Goal: Task Accomplishment & Management: Use online tool/utility

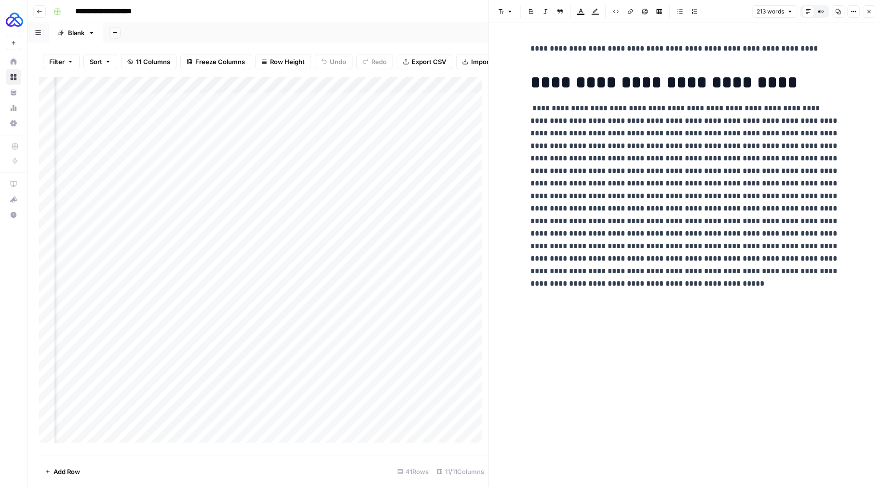
scroll to position [0, 308]
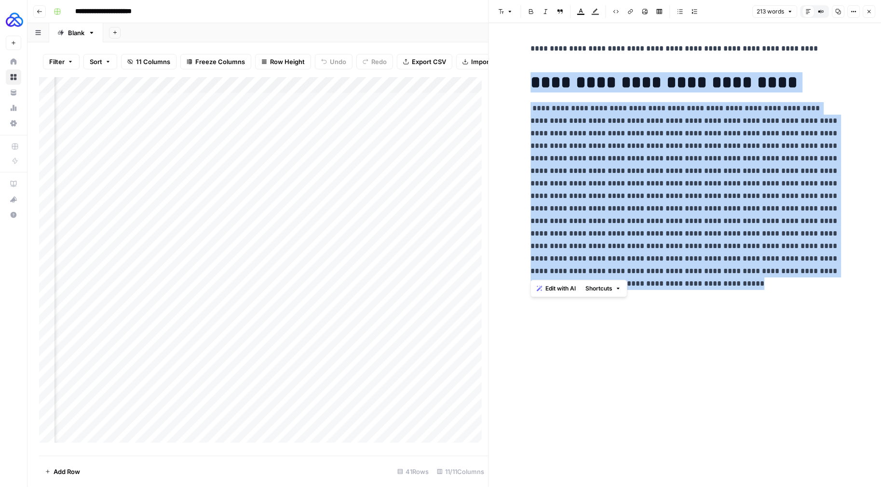
drag, startPoint x: 802, startPoint y: 279, endPoint x: 509, endPoint y: 89, distance: 349.5
click at [509, 89] on div "**********" at bounding box center [685, 255] width 392 height 464
click at [250, 173] on div "Add Column" at bounding box center [263, 263] width 449 height 372
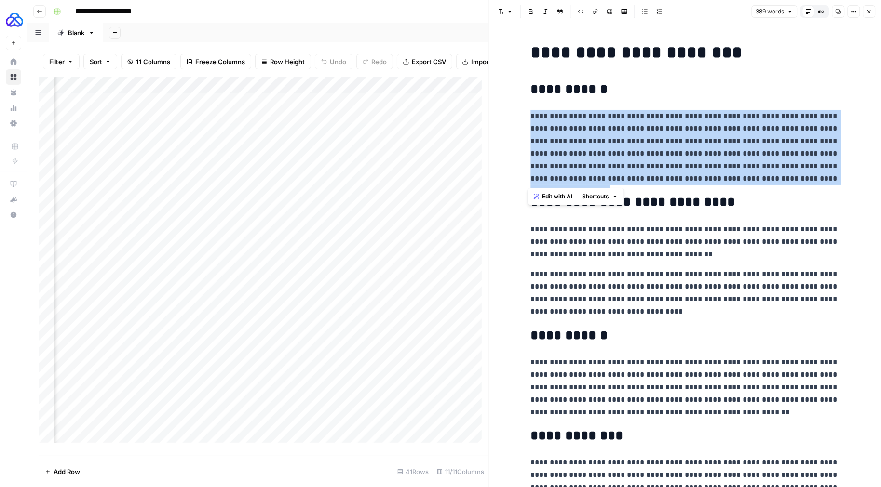
drag, startPoint x: 787, startPoint y: 181, endPoint x: 525, endPoint y: 119, distance: 269.5
click at [525, 119] on div "**********" at bounding box center [684, 460] width 320 height 842
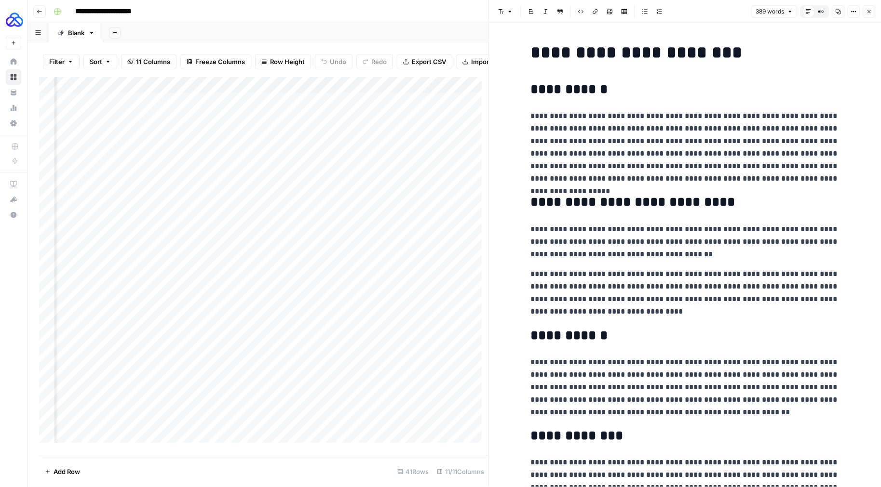
click at [876, 9] on header "Font style Bold Italic Block quote Code block Link Image Insert Table Bulleted …" at bounding box center [685, 11] width 392 height 23
click at [873, 11] on button "Close" at bounding box center [868, 11] width 13 height 13
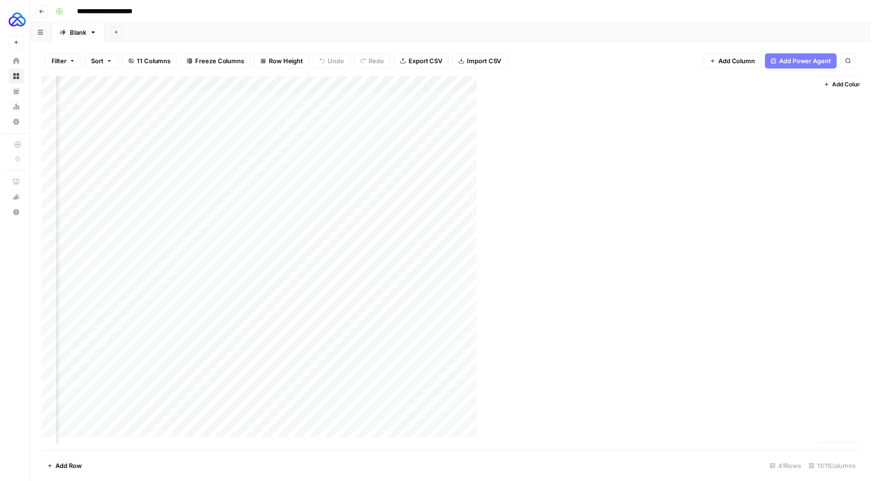
scroll to position [0, 294]
click at [637, 104] on div "Add Column" at bounding box center [454, 266] width 830 height 379
click at [722, 103] on div "Add Column" at bounding box center [454, 266] width 830 height 379
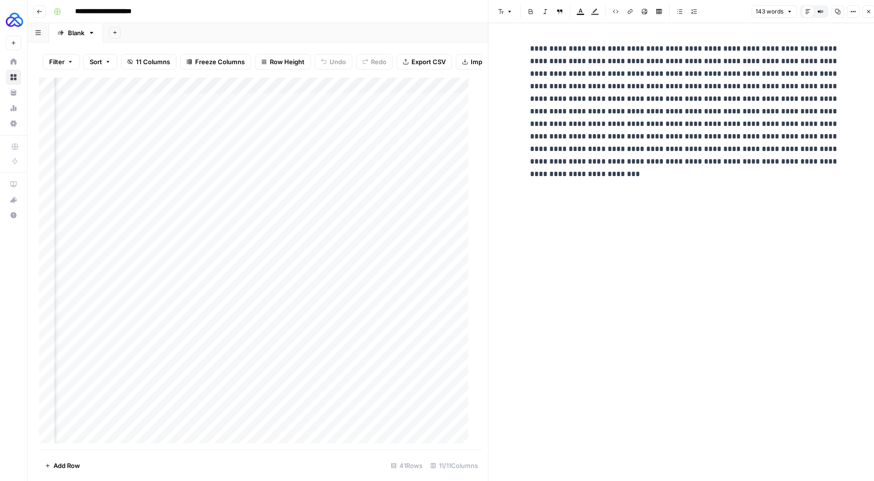
click at [865, 9] on button "Close" at bounding box center [868, 11] width 13 height 13
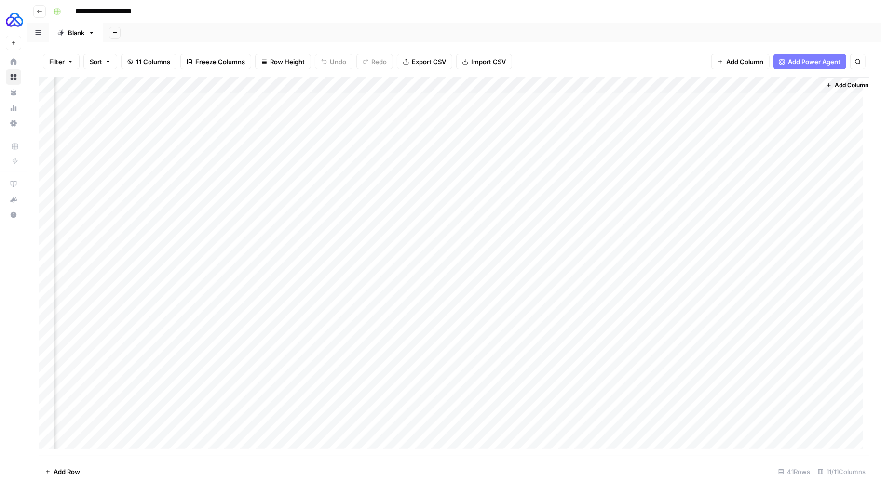
click at [680, 85] on div "Add Column" at bounding box center [454, 266] width 830 height 379
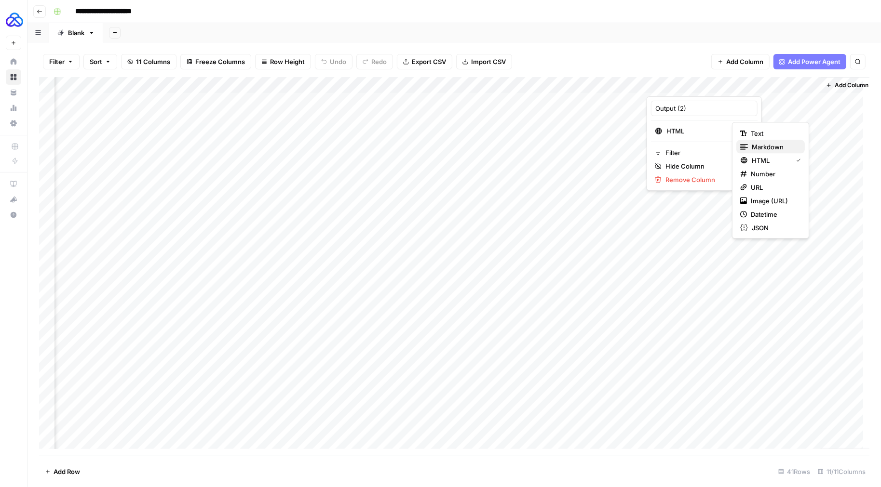
click at [766, 147] on span "Markdown" at bounding box center [774, 147] width 45 height 10
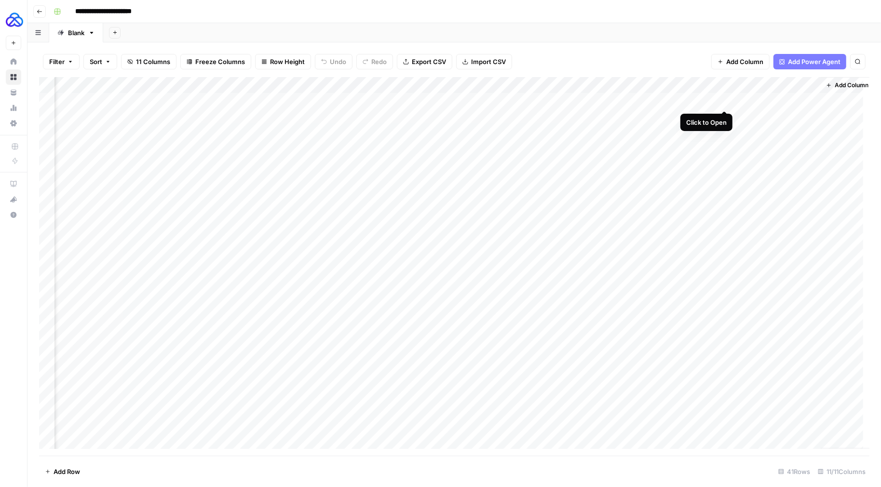
click at [721, 101] on div "Add Column" at bounding box center [454, 266] width 830 height 379
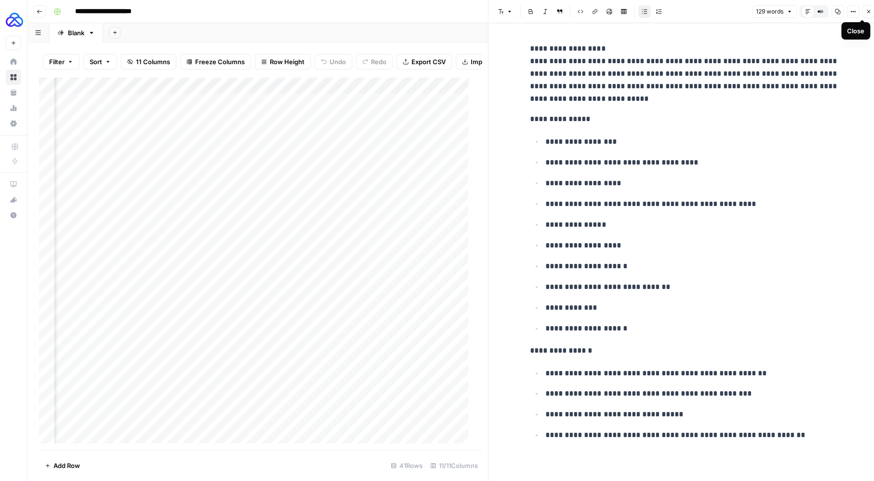
click at [871, 14] on button "Close" at bounding box center [868, 11] width 13 height 13
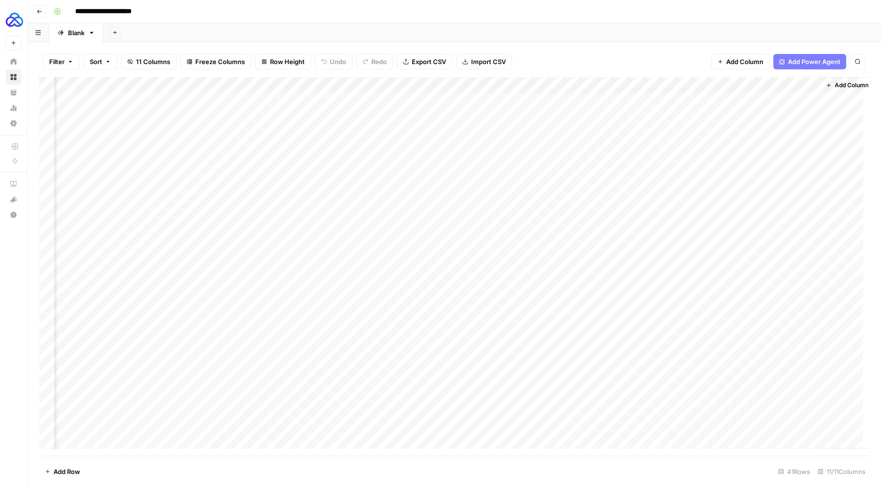
click at [590, 85] on div "Add Column" at bounding box center [454, 266] width 830 height 379
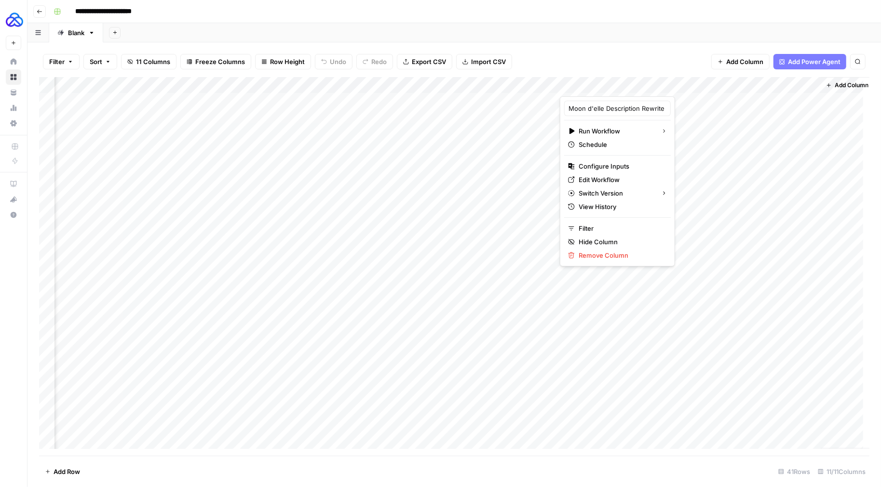
drag, startPoint x: 597, startPoint y: 50, endPoint x: 596, endPoint y: 56, distance: 6.3
click at [597, 51] on div "Filter Sort 11 Columns Freeze Columns Row Height Undo Redo Export CSV Import CS…" at bounding box center [454, 61] width 830 height 31
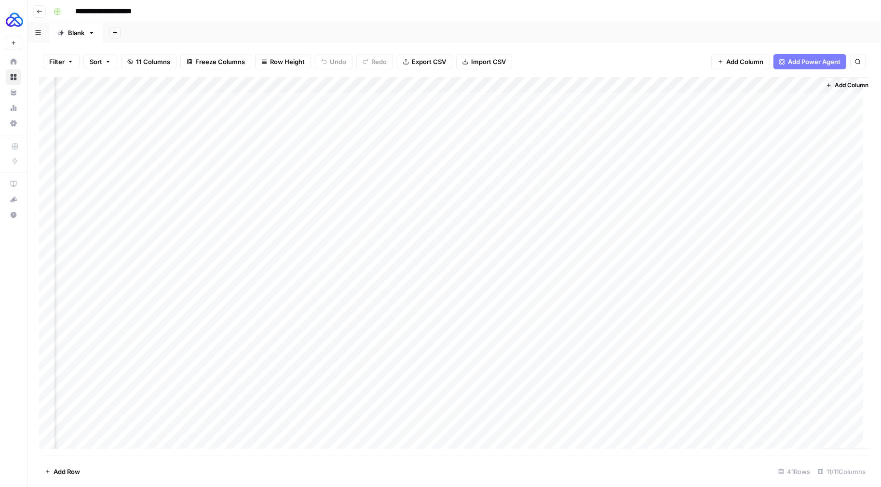
click at [604, 117] on div "Add Column" at bounding box center [454, 266] width 830 height 379
click at [723, 118] on div "Add Column" at bounding box center [454, 266] width 830 height 379
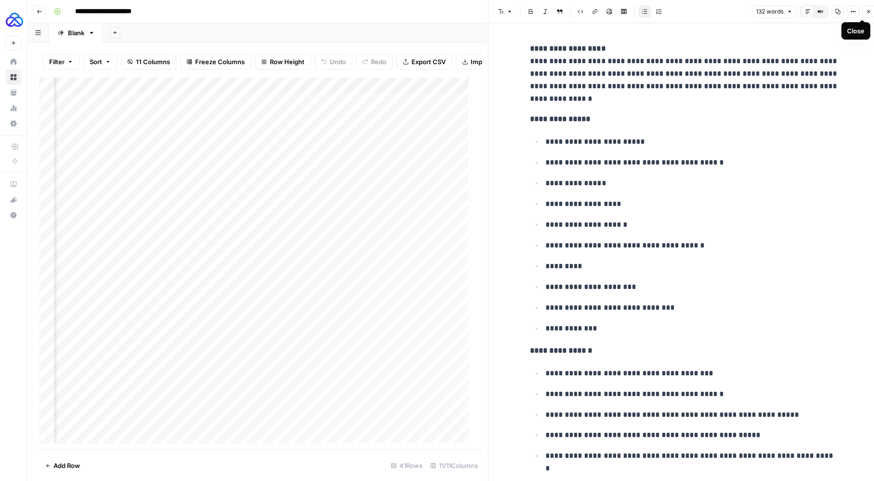
click at [868, 12] on icon "button" at bounding box center [869, 12] width 6 height 6
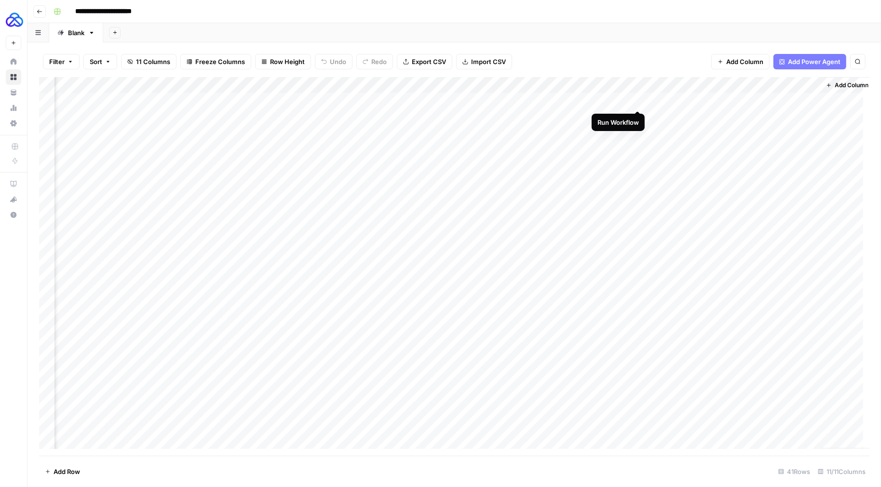
click at [637, 101] on div "Add Column" at bounding box center [454, 266] width 830 height 379
click at [637, 120] on div "Add Column" at bounding box center [454, 266] width 830 height 379
click at [603, 134] on div "Add Column" at bounding box center [454, 266] width 830 height 379
click at [726, 101] on div "Add Column" at bounding box center [454, 266] width 830 height 379
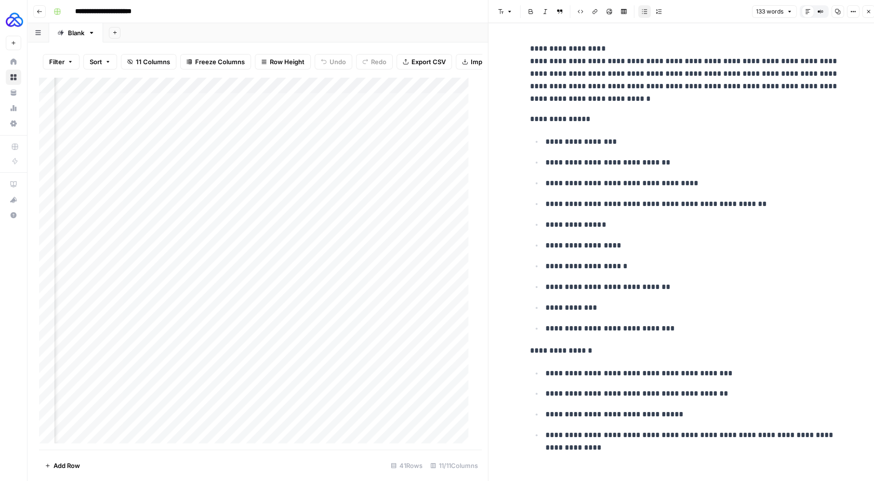
click at [865, 14] on button "Close" at bounding box center [868, 11] width 13 height 13
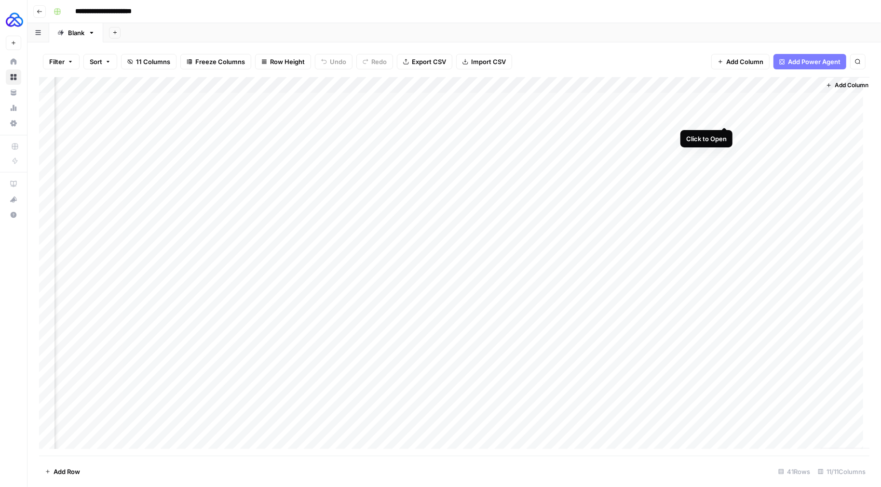
click at [727, 116] on div "Add Column" at bounding box center [454, 266] width 830 height 379
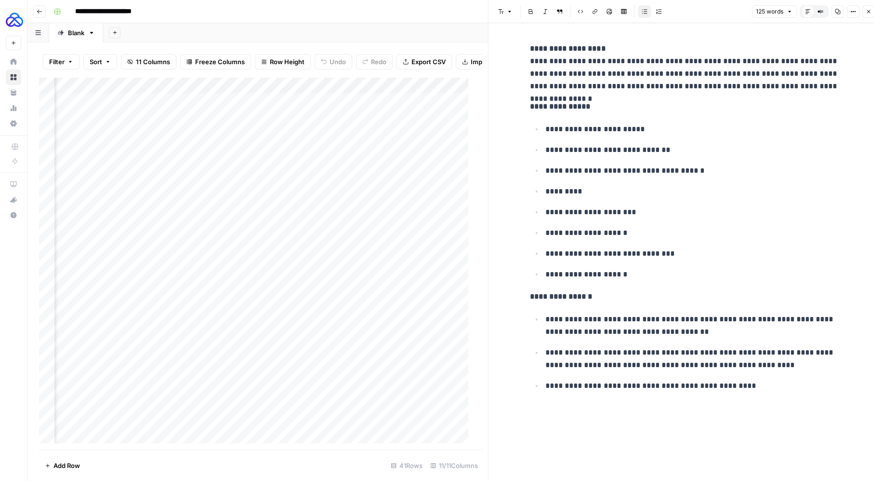
click at [867, 12] on icon "button" at bounding box center [869, 12] width 6 height 6
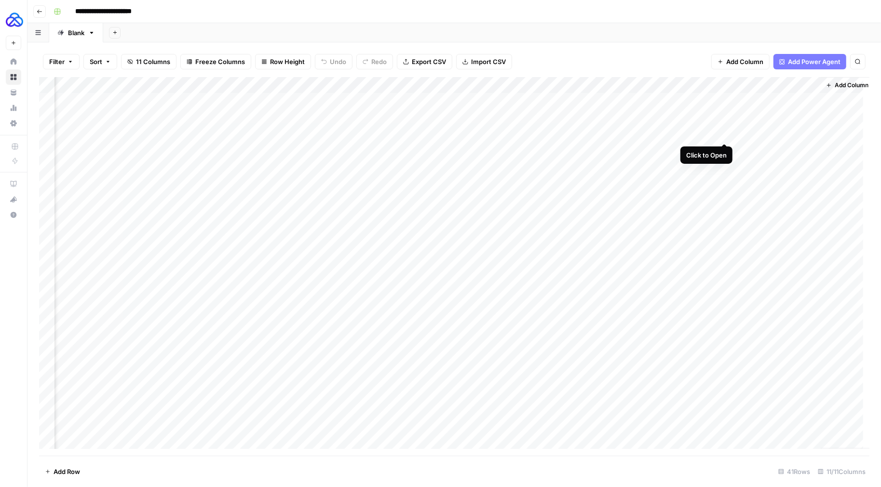
click at [724, 133] on div "Add Column" at bounding box center [454, 266] width 830 height 379
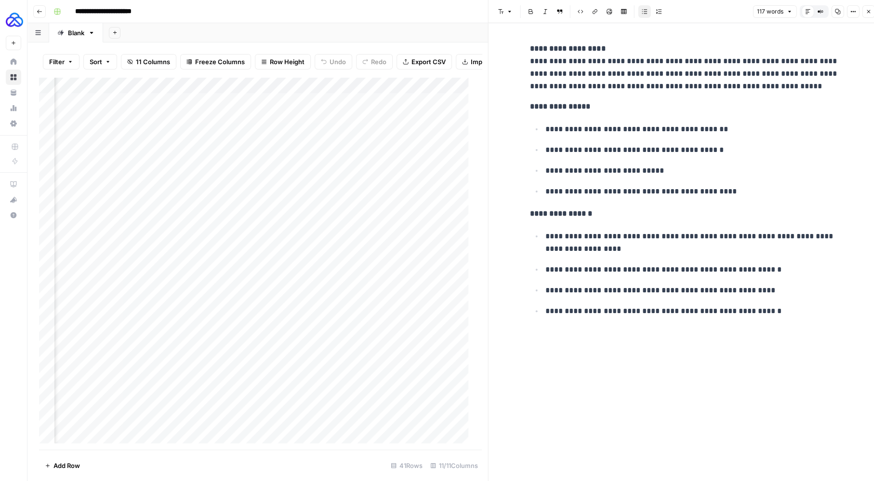
click at [866, 13] on icon "button" at bounding box center [869, 12] width 6 height 6
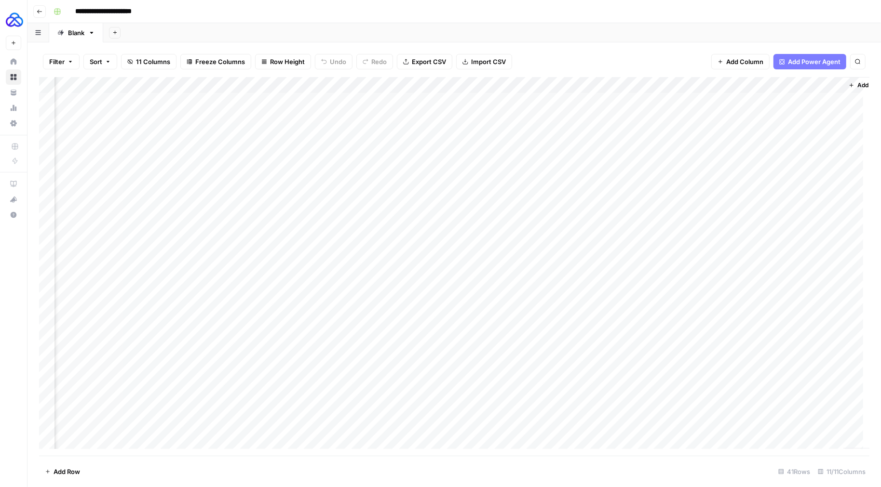
scroll to position [0, 278]
click at [619, 149] on div "Add Column" at bounding box center [454, 266] width 830 height 379
click at [740, 149] on div "Add Column" at bounding box center [454, 266] width 830 height 379
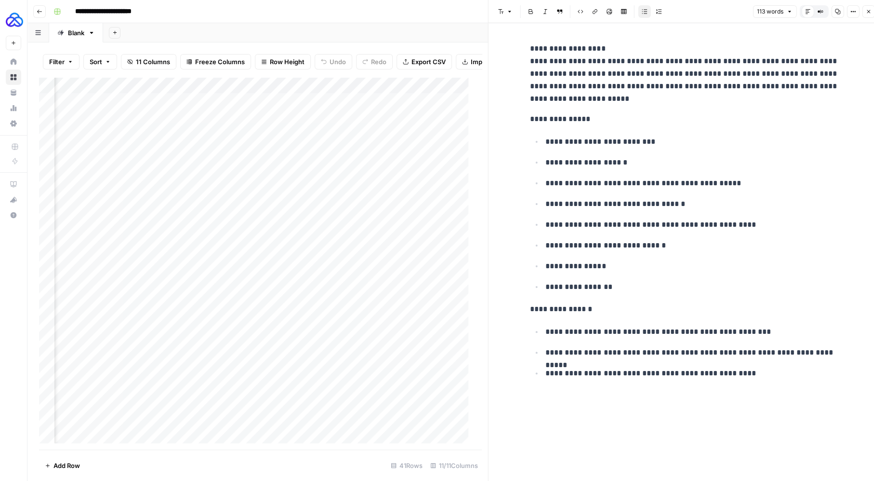
click at [866, 14] on icon "button" at bounding box center [869, 12] width 6 height 6
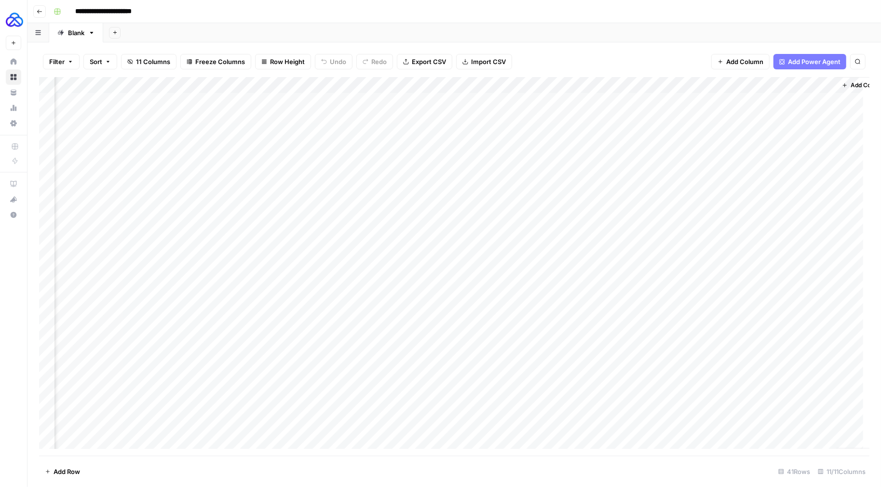
click at [618, 165] on div "Add Column" at bounding box center [454, 266] width 830 height 379
click at [621, 184] on div "Add Column" at bounding box center [454, 266] width 830 height 379
click at [620, 197] on div "Add Column" at bounding box center [454, 266] width 830 height 379
click at [621, 218] on div "Add Column" at bounding box center [454, 266] width 830 height 379
click at [619, 232] on div "Add Column" at bounding box center [454, 266] width 830 height 379
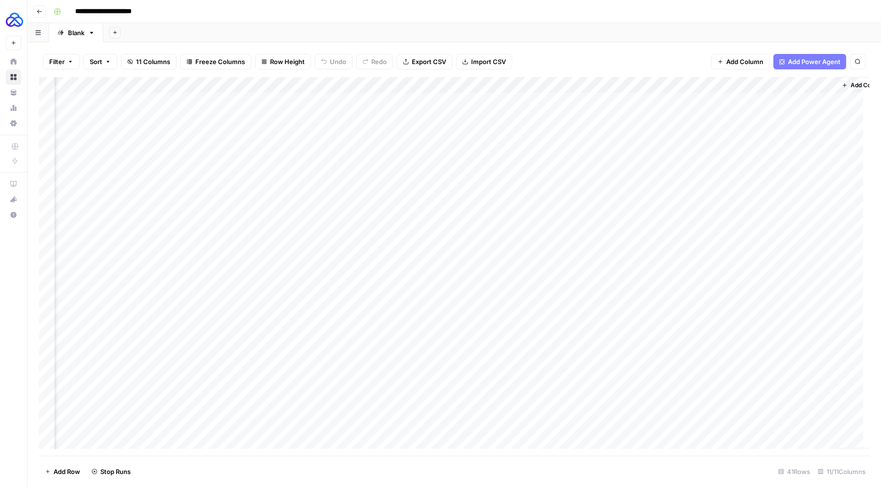
click at [621, 250] on div "Add Column" at bounding box center [454, 266] width 830 height 379
click at [618, 266] on div "Add Column" at bounding box center [454, 266] width 830 height 379
click at [619, 279] on div "Add Column" at bounding box center [454, 266] width 830 height 379
click at [621, 298] on div "Add Column" at bounding box center [454, 266] width 830 height 379
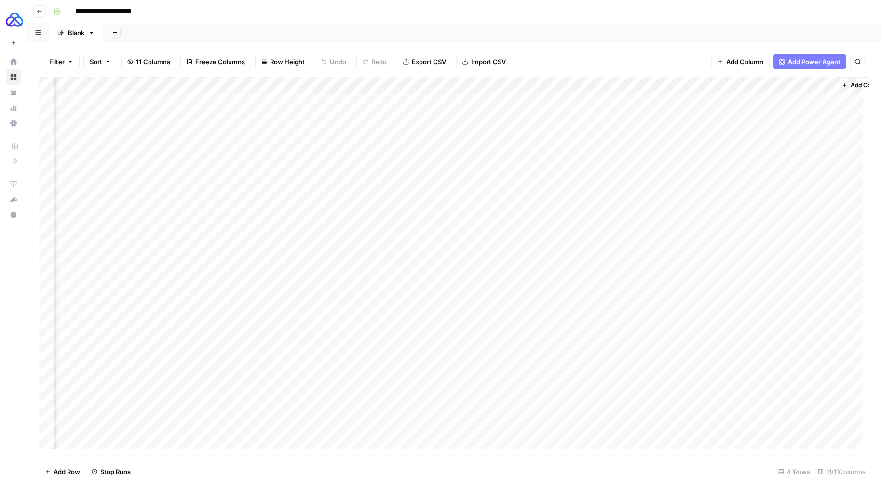
click at [741, 167] on div "Add Column" at bounding box center [454, 266] width 830 height 379
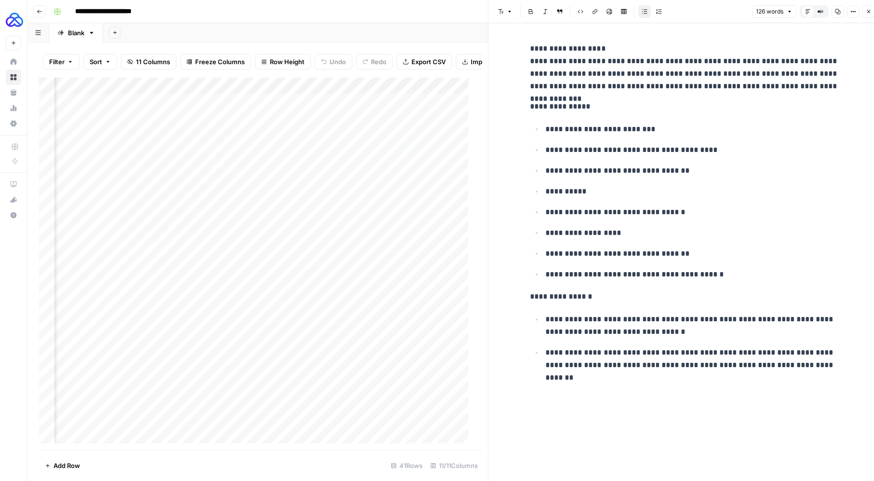
click at [864, 10] on button "Close" at bounding box center [868, 11] width 13 height 13
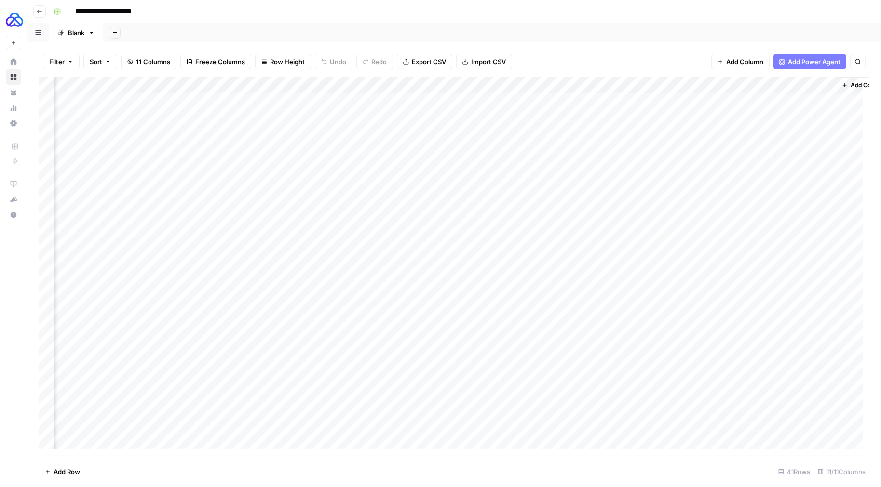
click at [623, 317] on div "Add Column" at bounding box center [454, 266] width 830 height 379
click at [622, 327] on div "Add Column" at bounding box center [454, 266] width 830 height 379
click at [623, 347] on div "Add Column" at bounding box center [454, 266] width 830 height 379
click at [621, 364] on div "Add Column" at bounding box center [454, 266] width 830 height 379
click at [621, 379] on div "Add Column" at bounding box center [454, 266] width 830 height 379
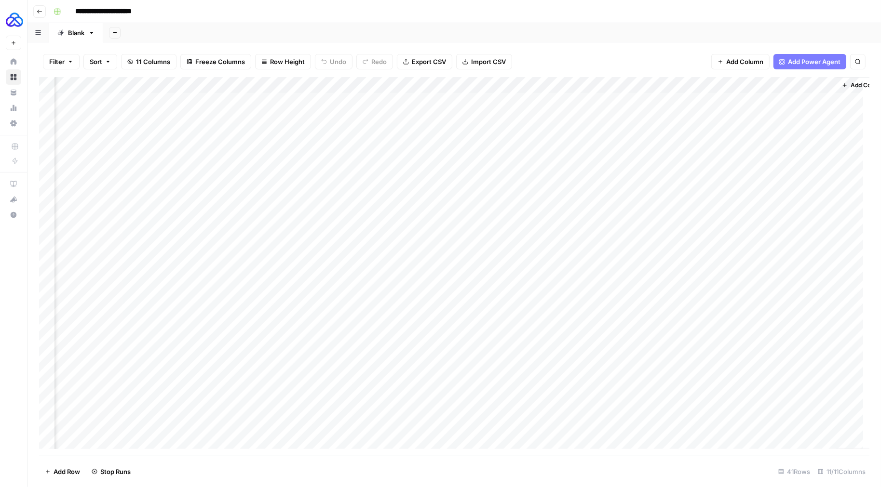
click at [618, 397] on div "Add Column" at bounding box center [454, 266] width 830 height 379
click at [619, 389] on div "Add Column" at bounding box center [454, 266] width 830 height 379
click at [617, 404] on div "Add Column" at bounding box center [454, 266] width 830 height 379
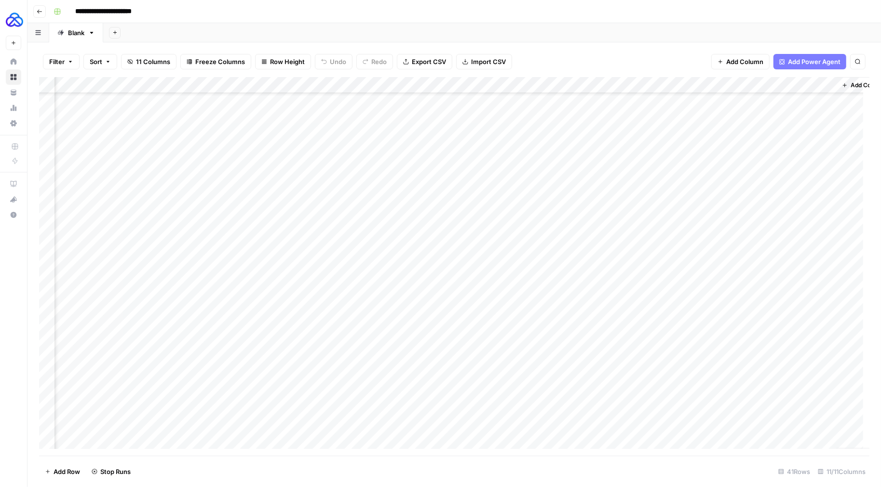
click at [618, 398] on div "Add Column" at bounding box center [454, 266] width 830 height 379
click at [620, 415] on div "Add Column" at bounding box center [454, 266] width 830 height 379
click at [624, 264] on div "Add Column" at bounding box center [454, 266] width 830 height 379
click at [621, 275] on div "Add Column" at bounding box center [454, 266] width 830 height 379
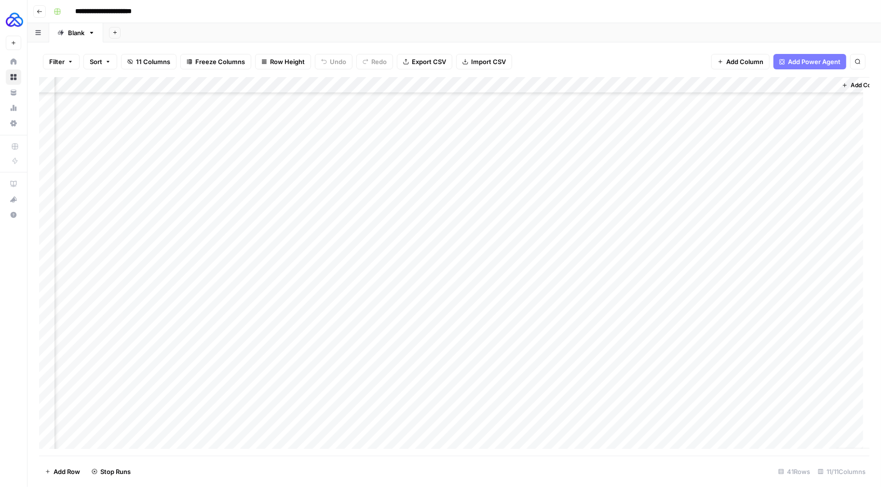
click at [620, 293] on div "Add Column" at bounding box center [454, 266] width 830 height 379
click at [616, 312] on div "Add Column" at bounding box center [454, 266] width 830 height 379
click at [615, 327] on div "Add Column" at bounding box center [454, 266] width 830 height 379
click at [616, 346] on div "Add Column" at bounding box center [454, 266] width 830 height 379
click at [618, 363] on div "Add Column" at bounding box center [454, 266] width 830 height 379
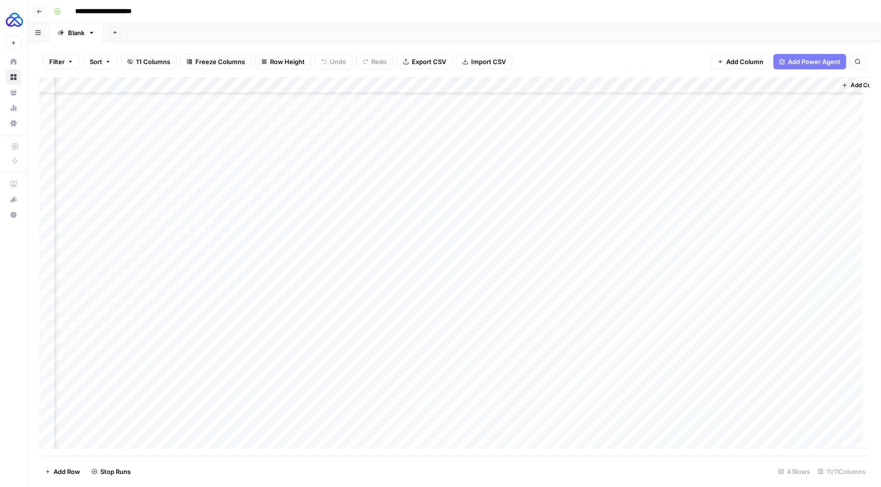
click at [616, 377] on div "Add Column" at bounding box center [454, 266] width 830 height 379
click at [618, 277] on div "Add Column" at bounding box center [454, 266] width 830 height 379
click at [615, 294] on div "Add Column" at bounding box center [454, 266] width 830 height 379
click at [615, 311] on div "Add Column" at bounding box center [454, 266] width 830 height 379
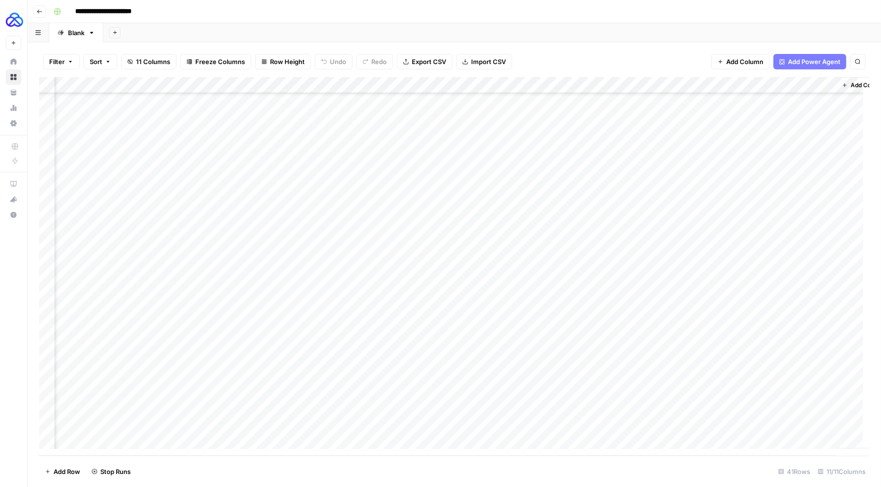
click at [617, 324] on div "Add Column" at bounding box center [454, 266] width 830 height 379
click at [620, 341] on div "Add Column" at bounding box center [454, 266] width 830 height 379
click at [620, 358] on div "Add Column" at bounding box center [454, 266] width 830 height 379
click at [620, 375] on div "Add Column" at bounding box center [454, 266] width 830 height 379
click at [621, 391] on div "Add Column" at bounding box center [454, 266] width 830 height 379
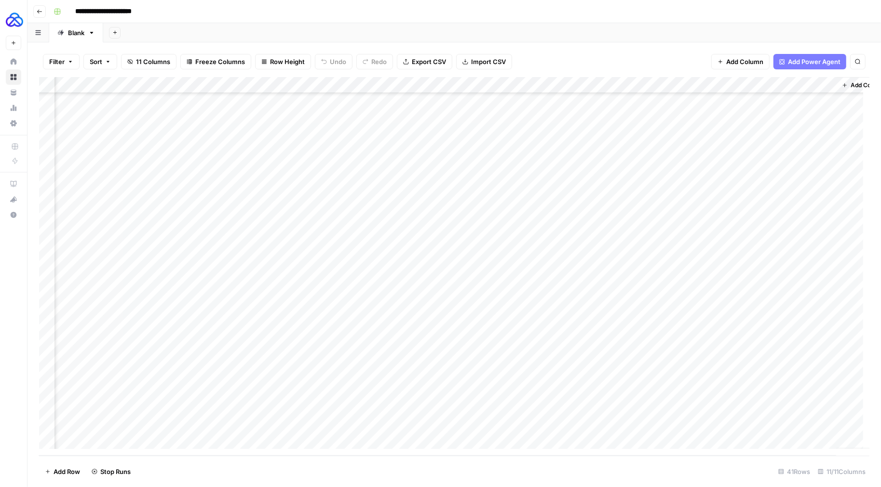
click at [621, 407] on div "Add Column" at bounding box center [454, 266] width 830 height 379
click at [618, 425] on div "Add Column" at bounding box center [454, 266] width 830 height 379
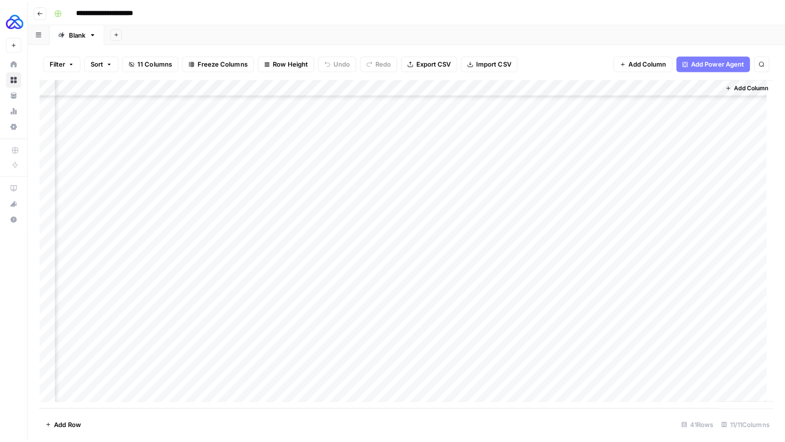
scroll to position [386, 410]
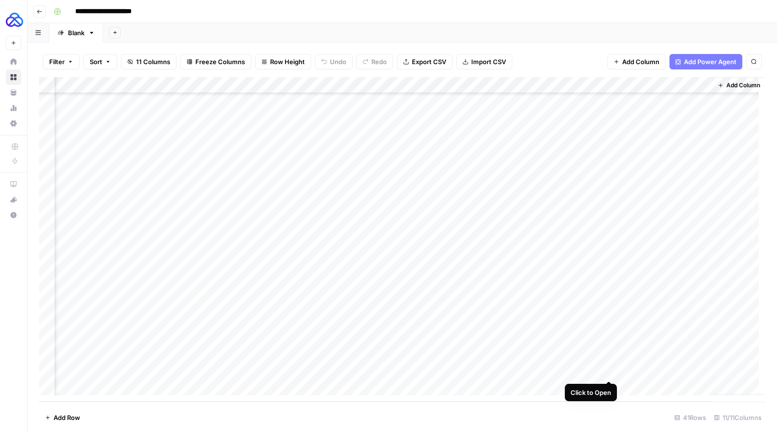
click at [606, 371] on div "Add Column" at bounding box center [402, 239] width 726 height 324
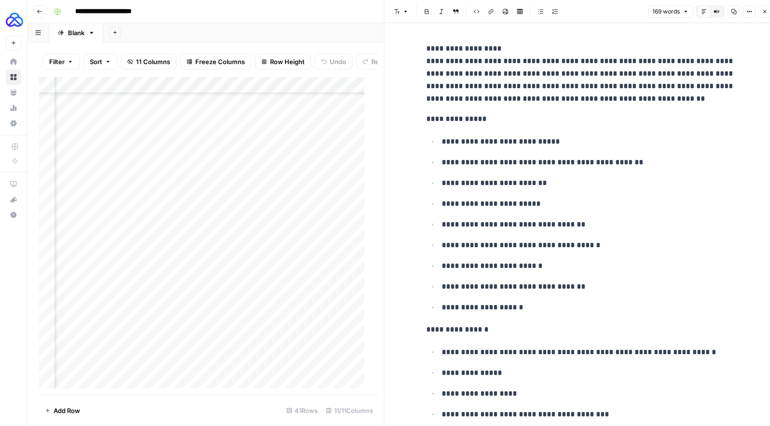
click at [523, 236] on ul "**********" at bounding box center [580, 224] width 309 height 179
copy div "**********"
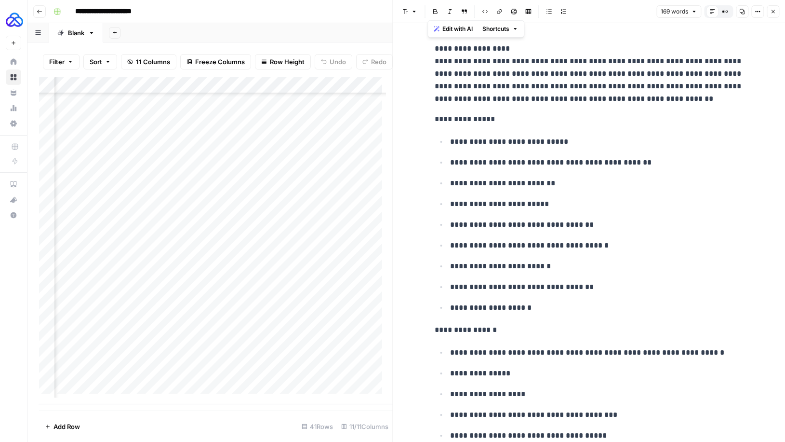
scroll to position [383, 410]
click at [770, 7] on button "Close" at bounding box center [773, 11] width 13 height 13
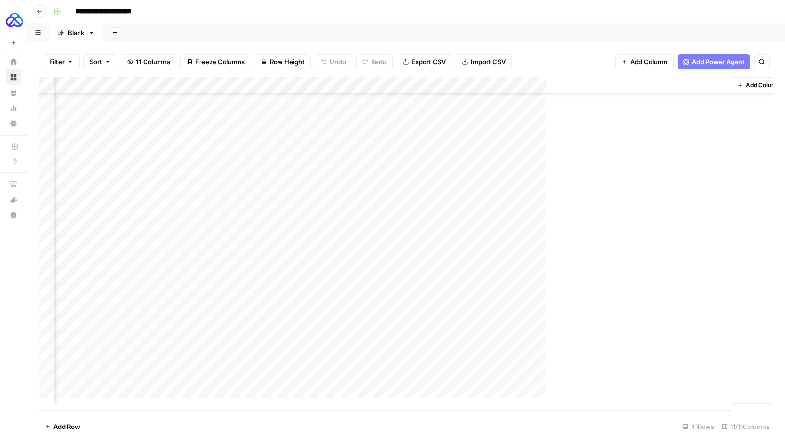
scroll to position [377, 389]
click at [666, 88] on div "Add Column" at bounding box center [406, 243] width 735 height 333
click at [667, 85] on div at bounding box center [681, 86] width 87 height 19
click at [744, 312] on div "Add Column" at bounding box center [752, 240] width 53 height 326
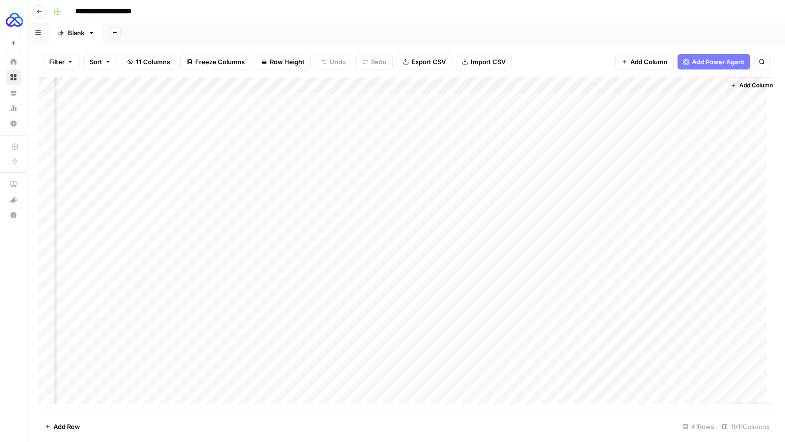
click at [499, 85] on div "Add Column" at bounding box center [406, 243] width 735 height 333
click at [315, 86] on div "Add Column" at bounding box center [406, 243] width 735 height 333
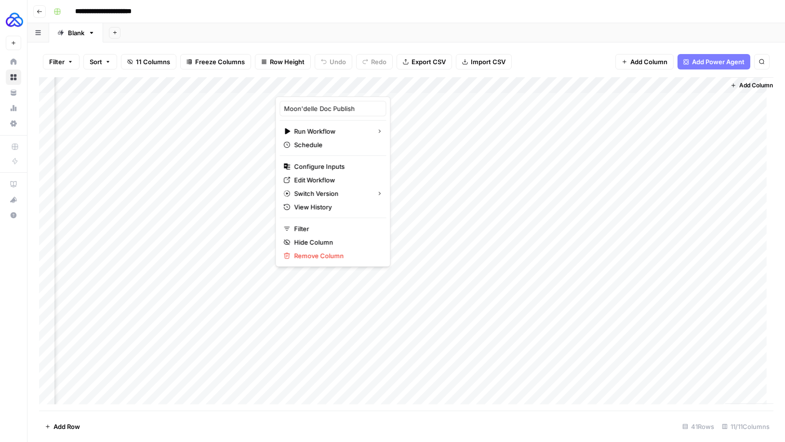
click at [316, 39] on div "Add Sheet" at bounding box center [444, 32] width 682 height 19
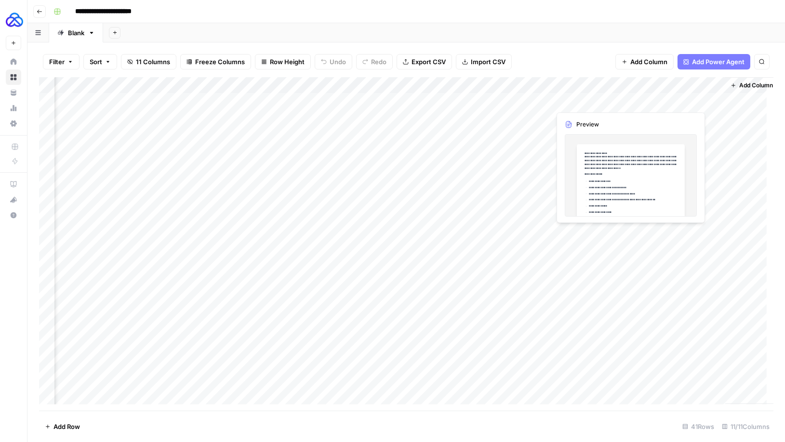
drag, startPoint x: 301, startPoint y: 83, endPoint x: 611, endPoint y: 93, distance: 310.1
click at [611, 93] on div "Add Column" at bounding box center [406, 243] width 735 height 333
click at [587, 83] on div "Add Column" at bounding box center [406, 243] width 735 height 333
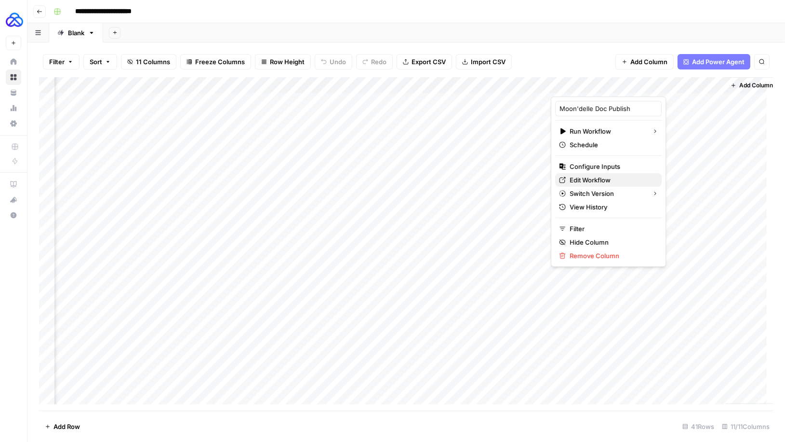
click at [586, 177] on span "Edit Workflow" at bounding box center [612, 180] width 84 height 10
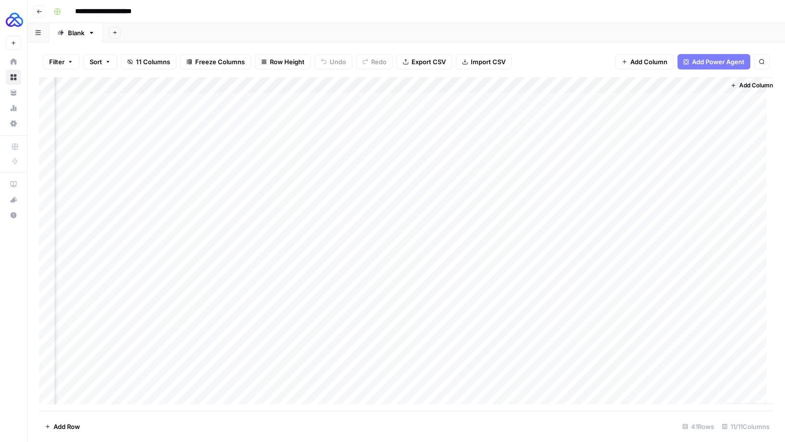
click at [618, 85] on div "Add Column" at bounding box center [406, 243] width 735 height 333
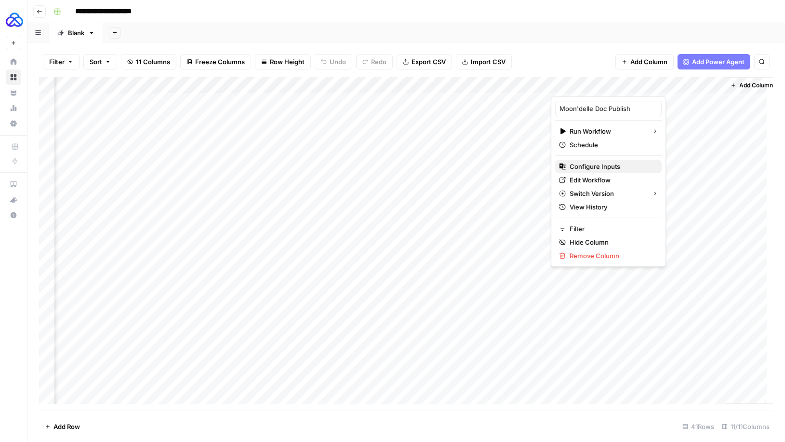
click at [597, 166] on span "Configure Inputs" at bounding box center [612, 166] width 84 height 10
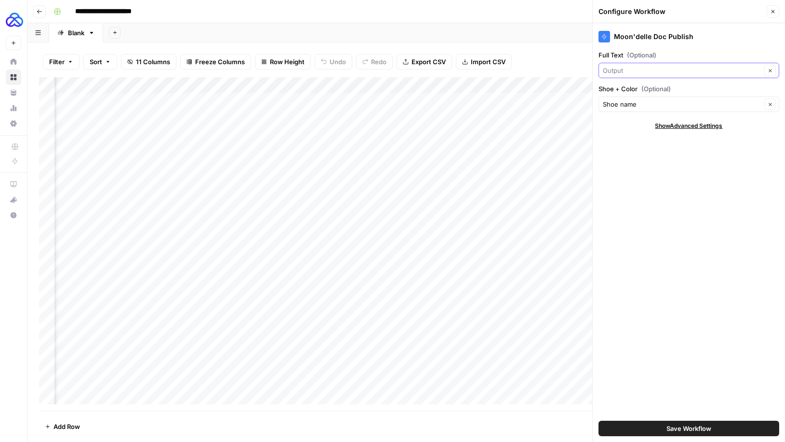
click at [649, 72] on input "Full Text (Optional)" at bounding box center [682, 71] width 159 height 10
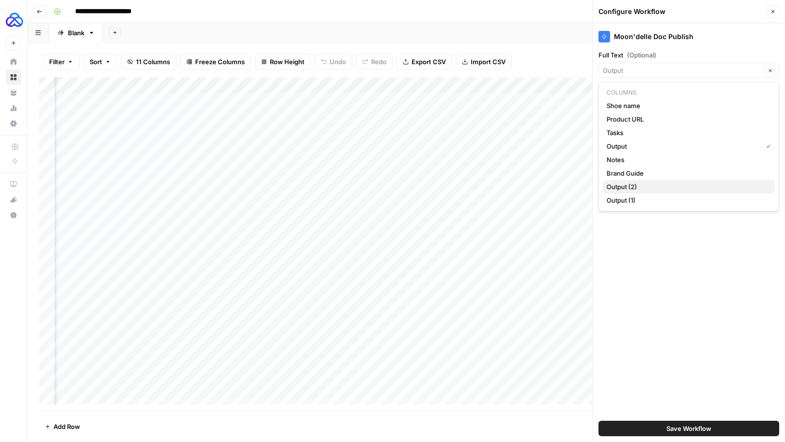
click at [644, 186] on span "Output (2)" at bounding box center [687, 187] width 161 height 10
type input "Output (2)"
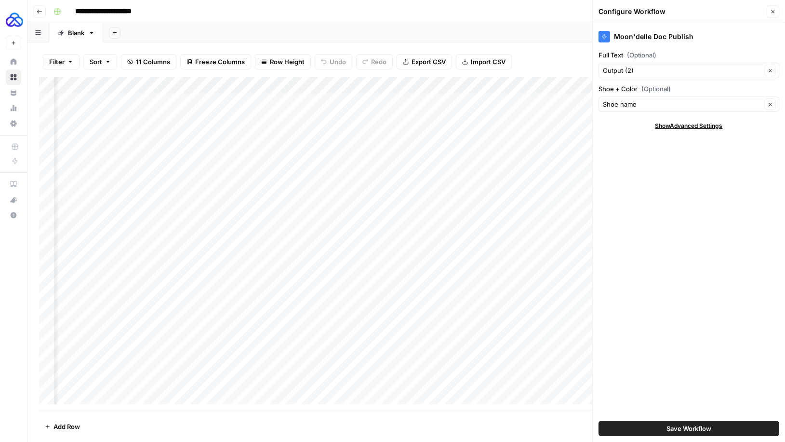
click at [689, 428] on span "Save Workflow" at bounding box center [689, 428] width 45 height 10
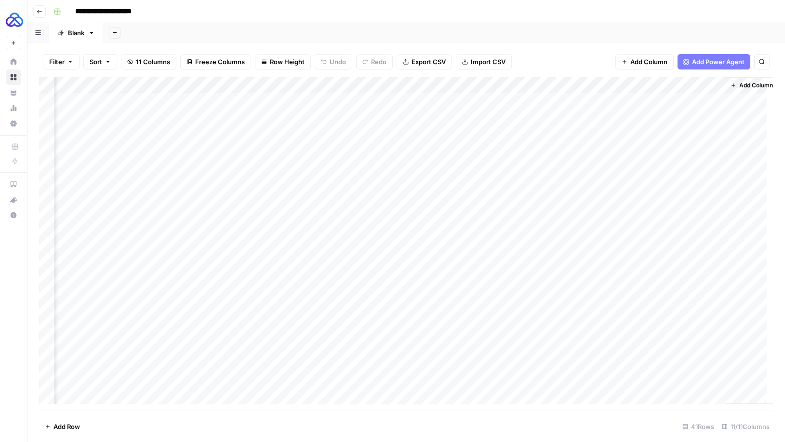
click at [585, 86] on div "Add Column" at bounding box center [406, 243] width 735 height 333
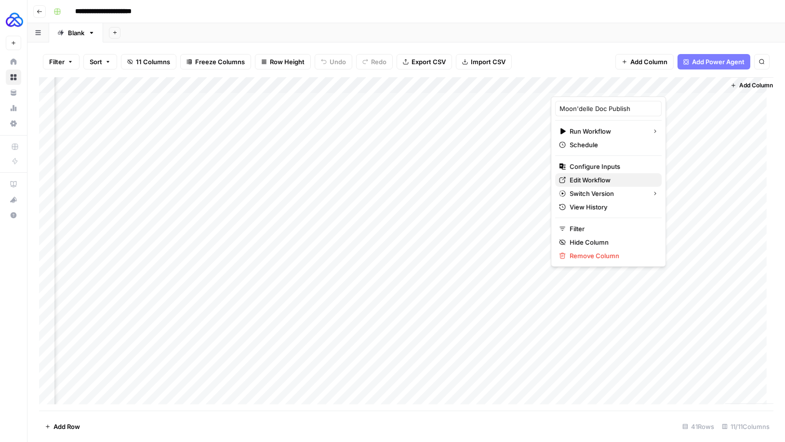
click at [589, 175] on span "Edit Workflow" at bounding box center [612, 180] width 84 height 10
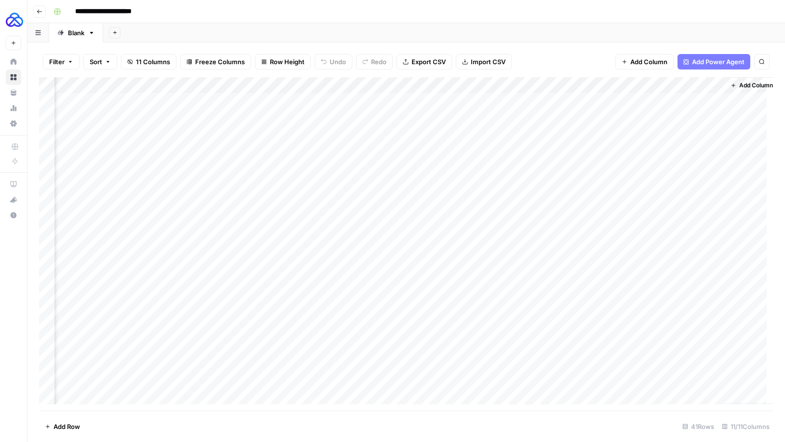
click at [47, 98] on div "Add Column" at bounding box center [406, 243] width 735 height 333
click at [49, 378] on div "Add Column" at bounding box center [406, 243] width 735 height 333
click at [630, 86] on div "Add Column" at bounding box center [406, 243] width 735 height 333
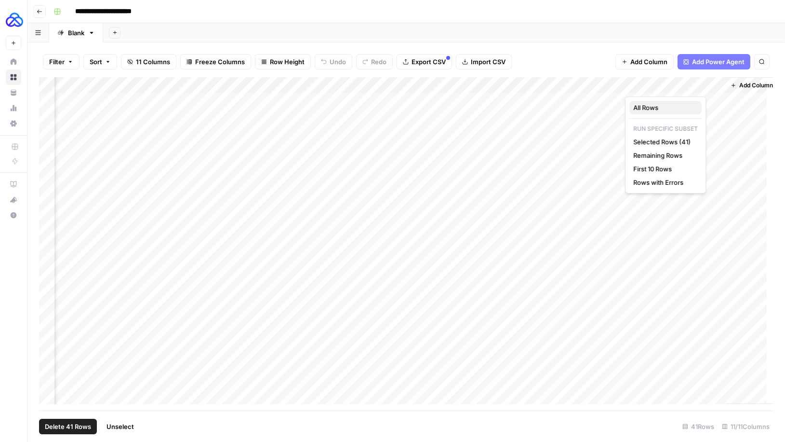
click at [644, 107] on span "All Rows" at bounding box center [663, 108] width 61 height 10
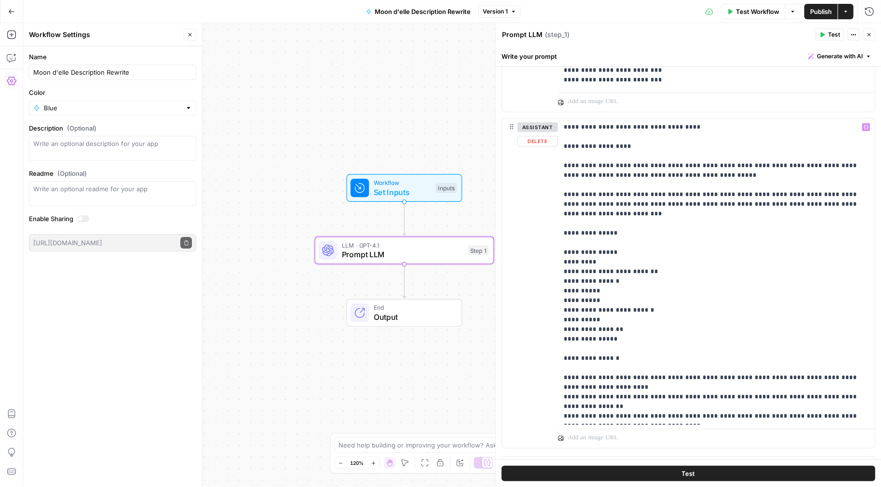
scroll to position [153, 0]
click at [566, 148] on p "**********" at bounding box center [713, 272] width 299 height 299
drag, startPoint x: 564, startPoint y: 149, endPoint x: 569, endPoint y: 148, distance: 5.0
click at [564, 149] on p "**********" at bounding box center [713, 272] width 299 height 299
click at [564, 226] on p "**********" at bounding box center [713, 272] width 299 height 299
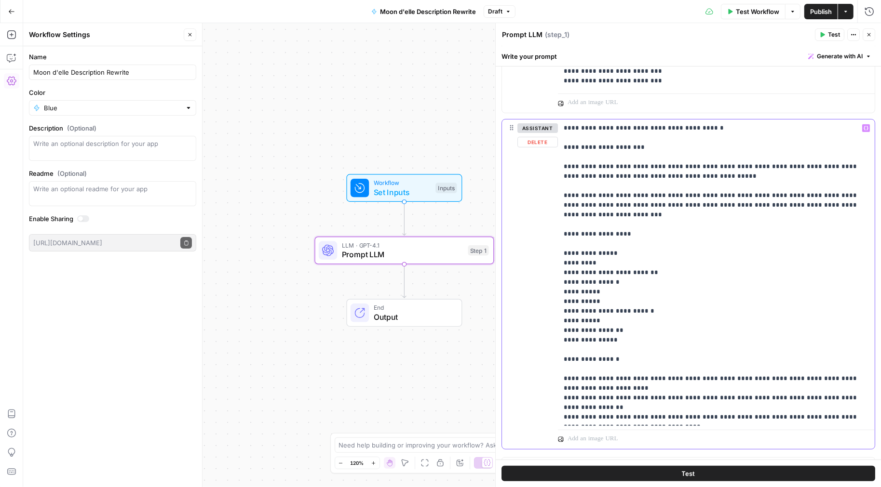
click at [564, 351] on p "**********" at bounding box center [713, 272] width 299 height 299
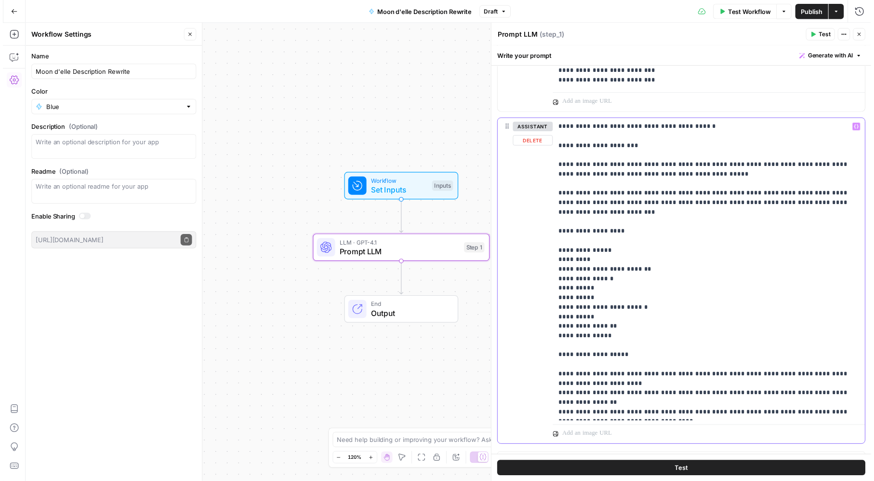
scroll to position [170, 0]
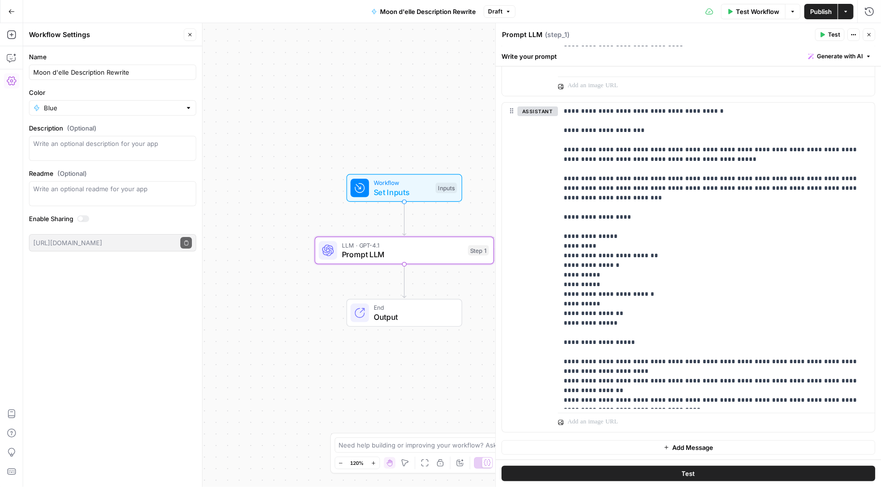
click at [833, 36] on span "Test" at bounding box center [834, 34] width 12 height 9
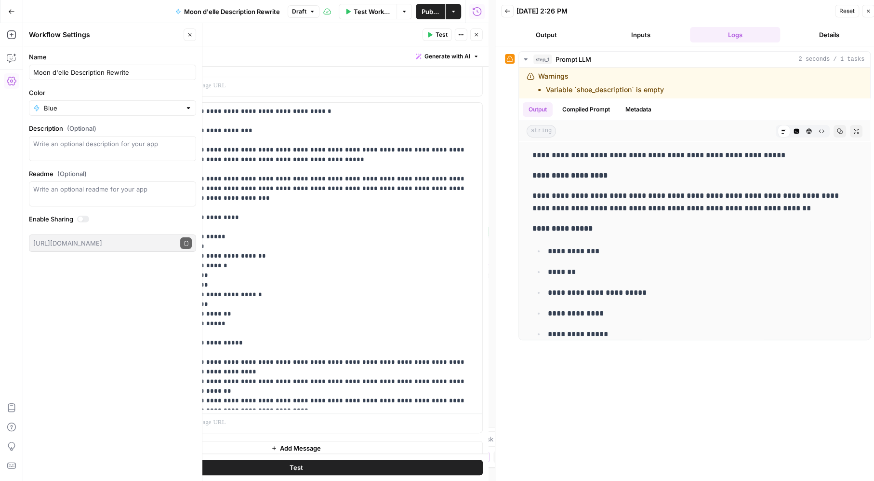
click at [557, 39] on button "Output" at bounding box center [546, 34] width 91 height 15
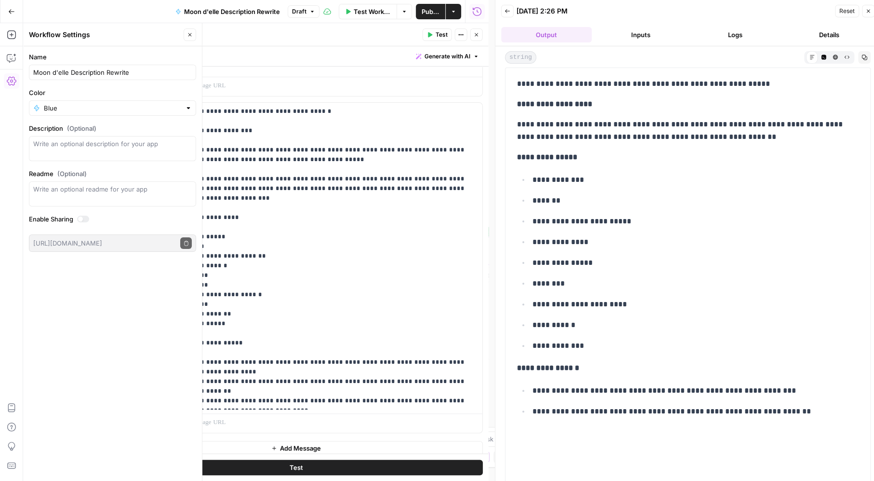
click at [870, 9] on icon "button" at bounding box center [869, 11] width 6 height 6
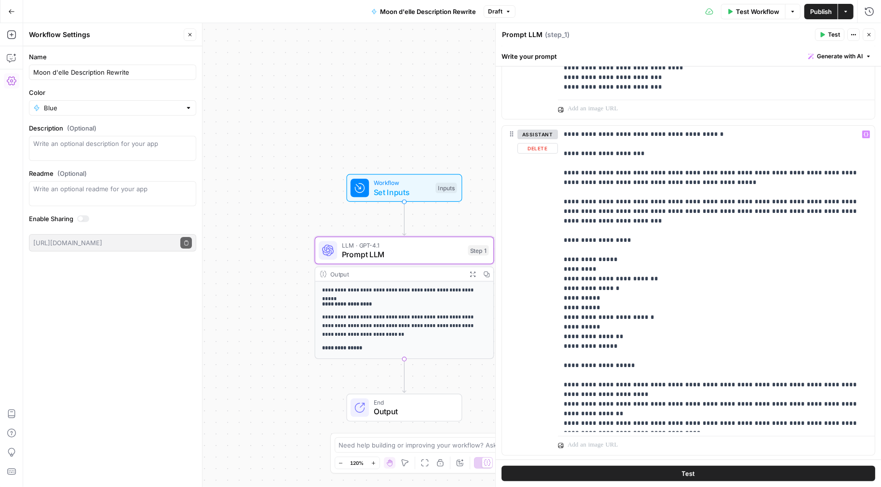
scroll to position [134, 0]
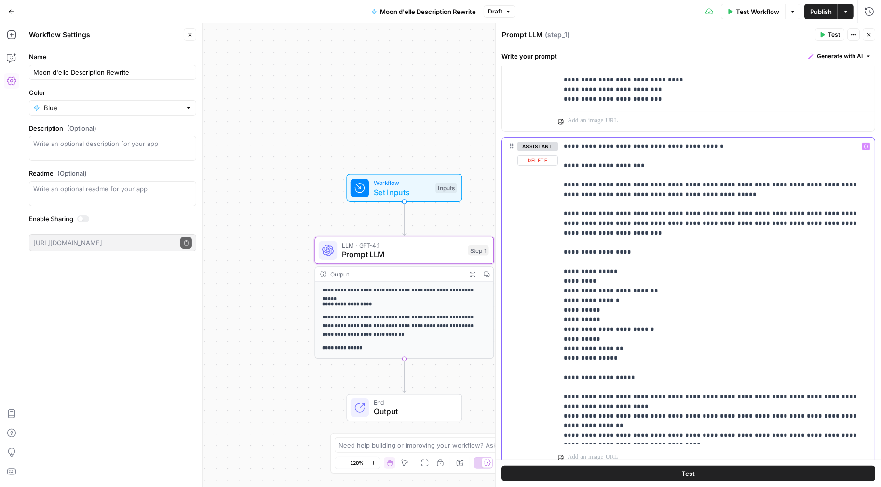
drag, startPoint x: 715, startPoint y: 193, endPoint x: 561, endPoint y: 188, distance: 153.8
click at [561, 188] on div "**********" at bounding box center [716, 291] width 317 height 307
copy p "**********"
click at [693, 191] on p "**********" at bounding box center [713, 291] width 299 height 299
drag, startPoint x: 844, startPoint y: 224, endPoint x: 562, endPoint y: 187, distance: 284.0
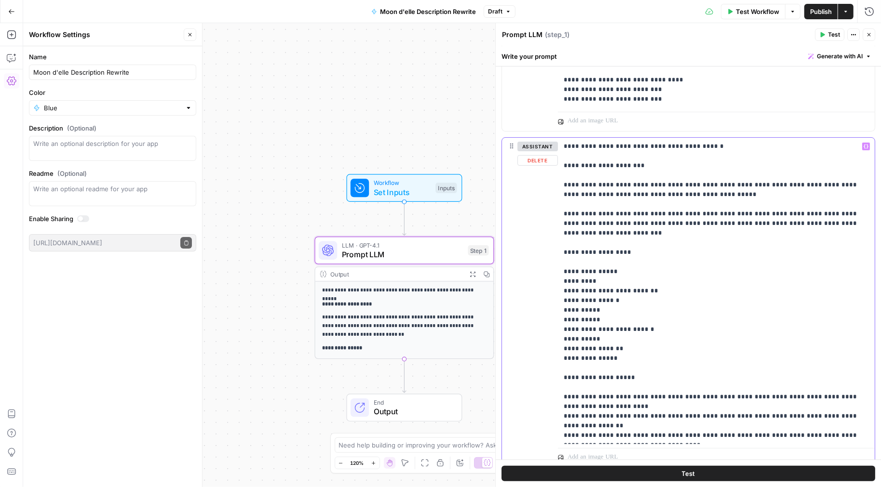
click at [562, 187] on div "**********" at bounding box center [716, 291] width 317 height 307
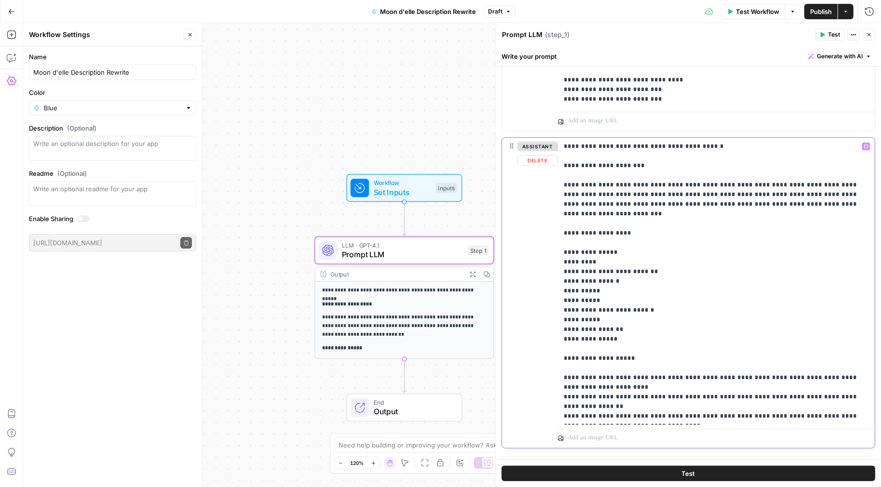
click at [600, 202] on p "**********" at bounding box center [713, 282] width 299 height 280
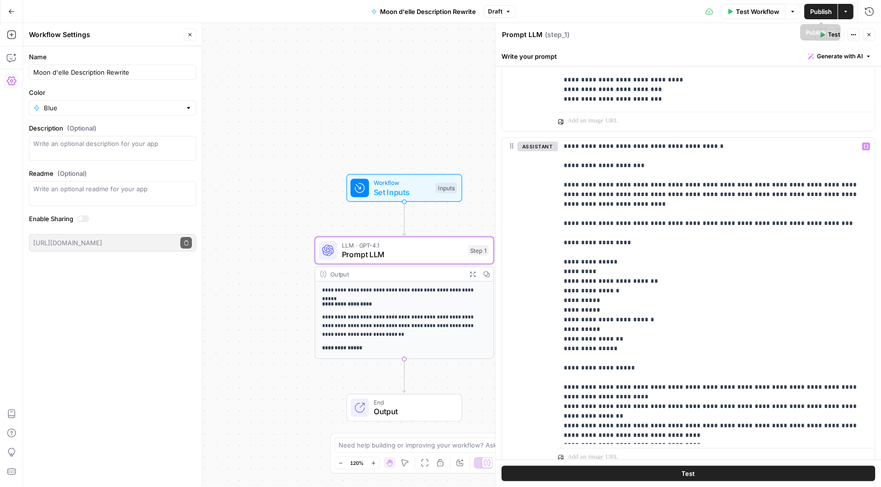
click at [820, 12] on span "Publish" at bounding box center [821, 12] width 22 height 10
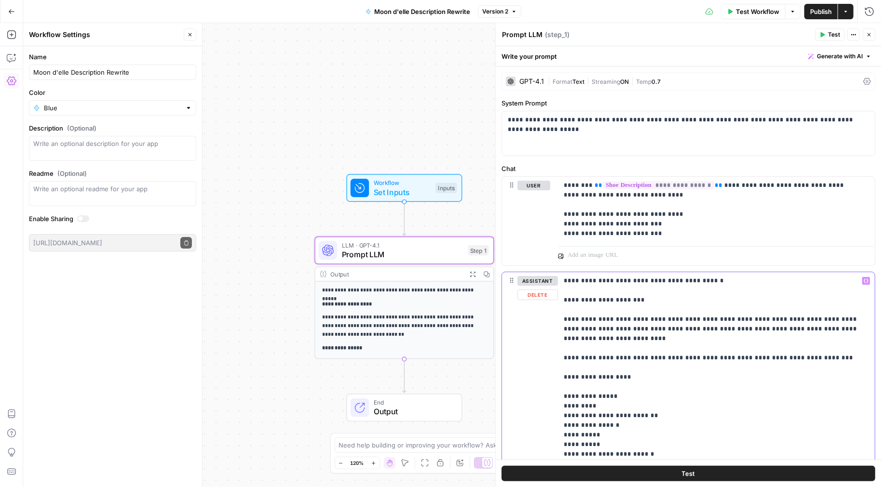
click at [718, 280] on p "**********" at bounding box center [713, 425] width 299 height 299
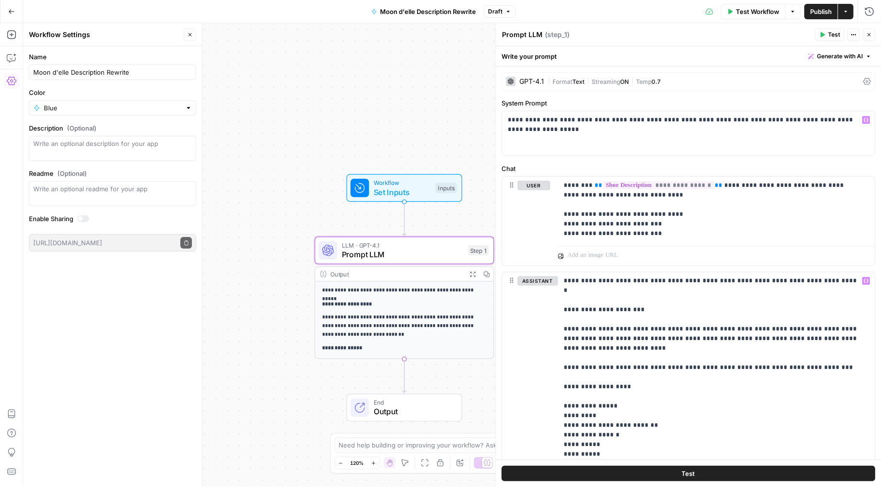
click at [535, 85] on div "GPT-4.1" at bounding box center [525, 82] width 38 height 10
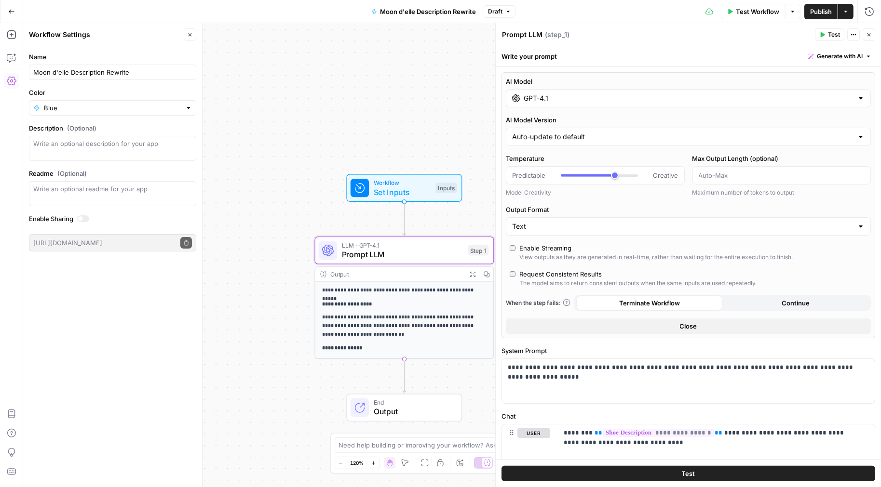
click at [556, 103] on input "GPT-4.1" at bounding box center [688, 99] width 329 height 10
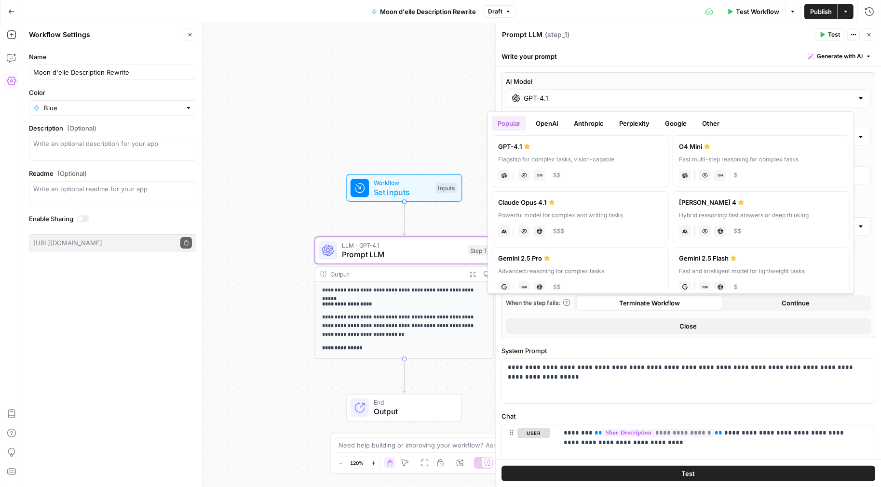
scroll to position [59, 0]
click at [721, 156] on div "Fast multi-step reasoning for complex tasks" at bounding box center [761, 160] width 164 height 9
type input "O4 Mini"
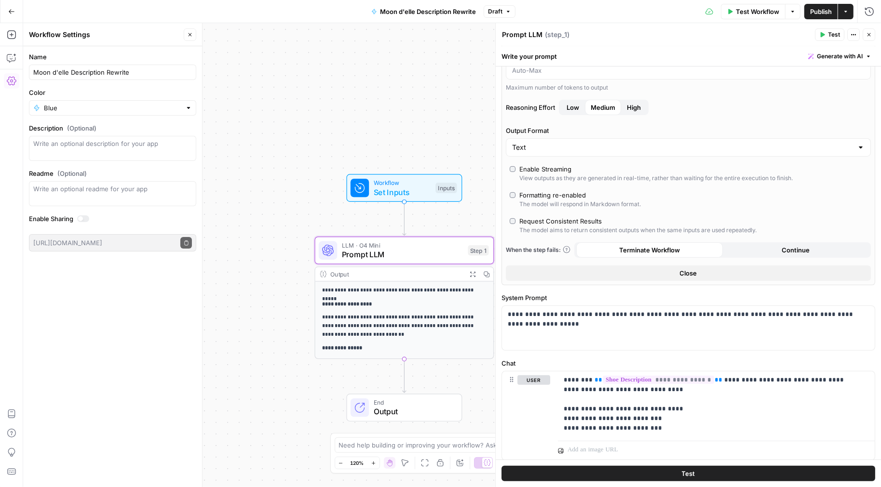
scroll to position [0, 0]
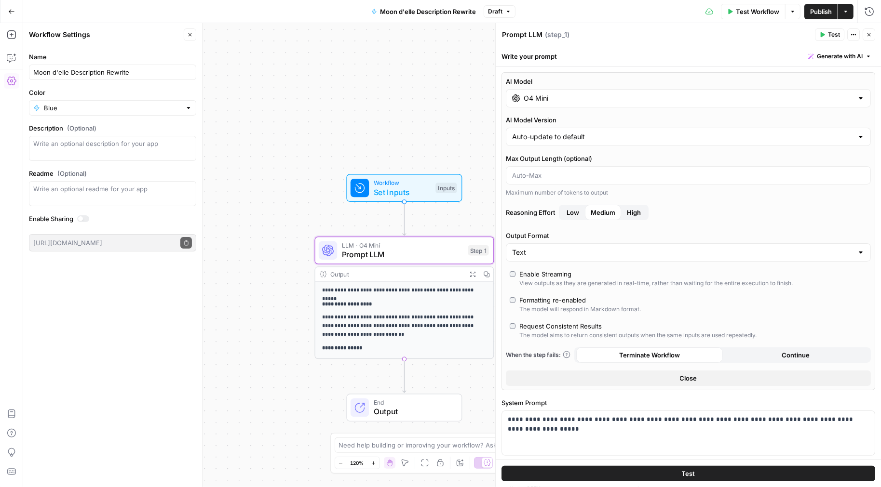
click at [548, 280] on div "View outputs as they are generated in real-time, rather than waiting for the en…" at bounding box center [655, 283] width 273 height 9
click at [819, 9] on span "Publish" at bounding box center [821, 12] width 22 height 10
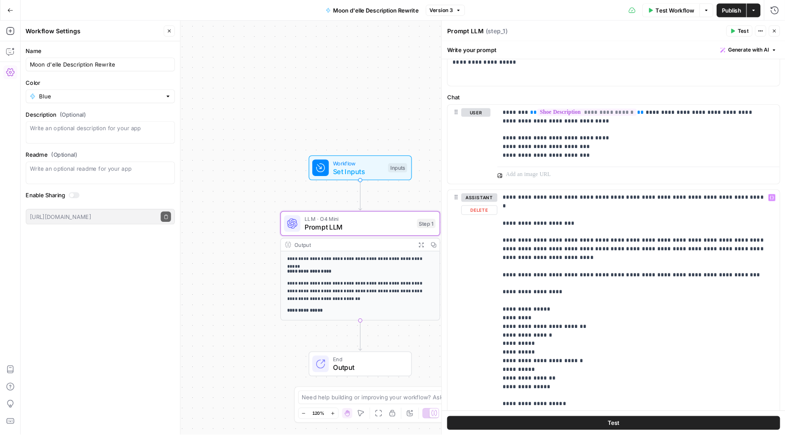
scroll to position [348, 0]
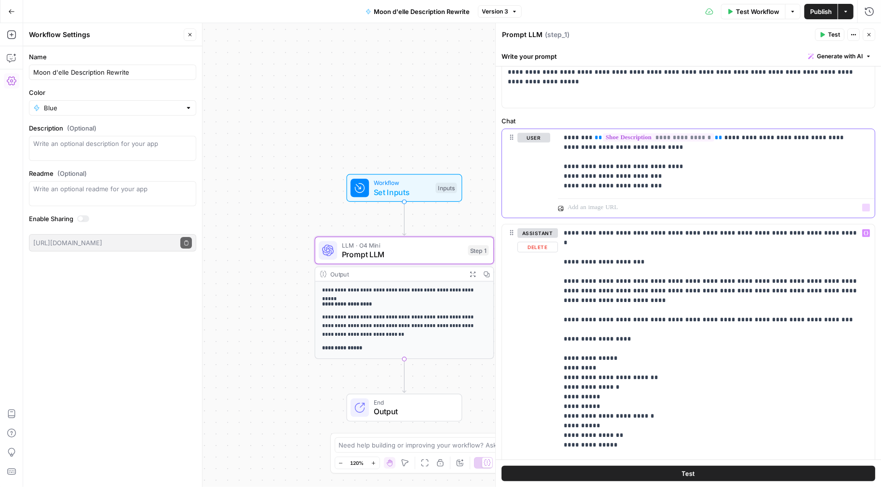
click at [663, 187] on p "**********" at bounding box center [713, 162] width 299 height 58
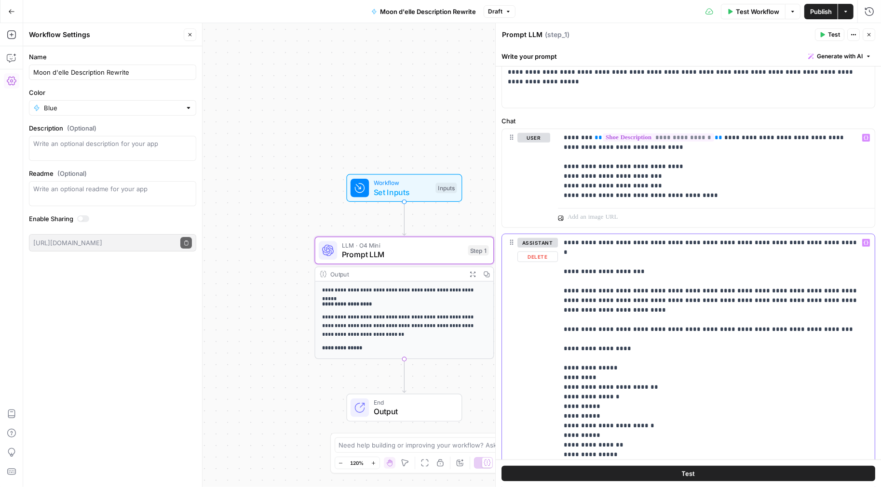
click at [564, 319] on p "**********" at bounding box center [713, 387] width 299 height 299
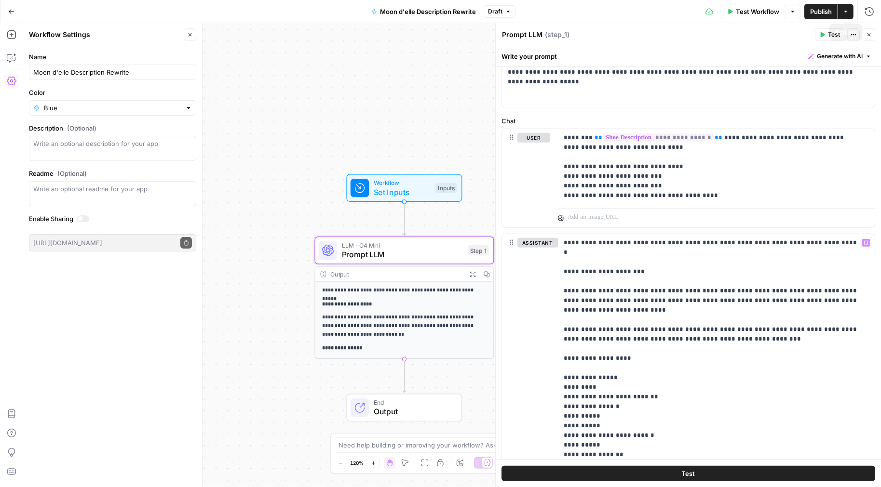
click at [826, 12] on span "Publish" at bounding box center [821, 12] width 22 height 10
click at [560, 318] on div "**********" at bounding box center [716, 392] width 317 height 316
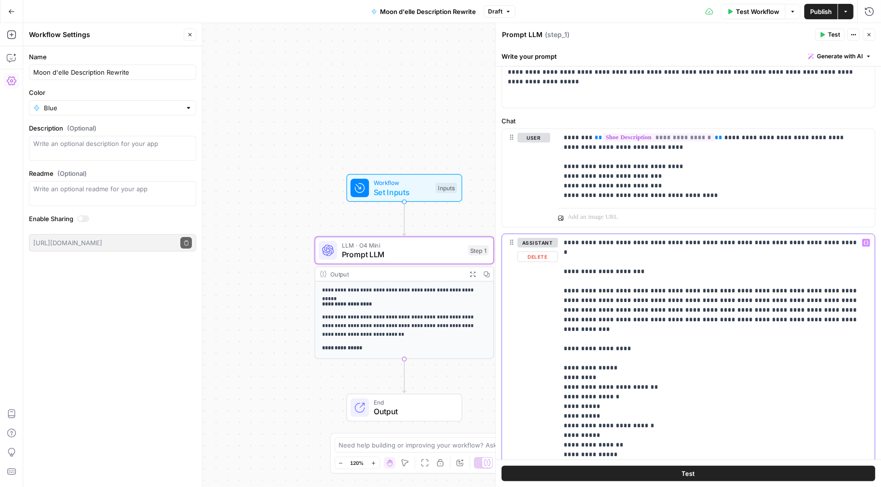
drag, startPoint x: 767, startPoint y: 312, endPoint x: 563, endPoint y: 282, distance: 206.7
click at [564, 282] on p "**********" at bounding box center [713, 382] width 299 height 289
copy p "**********"
click at [675, 290] on p "**********" at bounding box center [713, 382] width 299 height 289
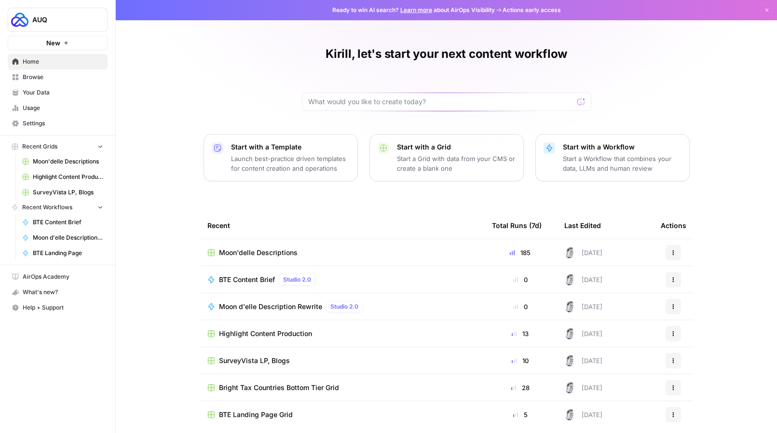
click at [239, 280] on span "BTE Content Brief" at bounding box center [247, 280] width 56 height 10
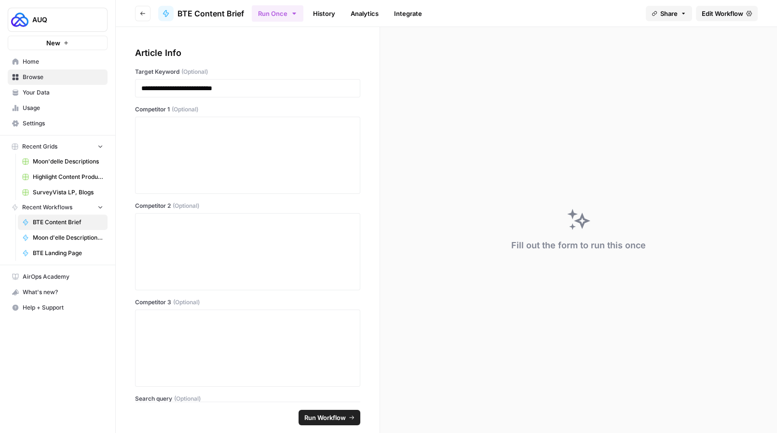
click at [727, 14] on span "Edit Workflow" at bounding box center [721, 14] width 41 height 10
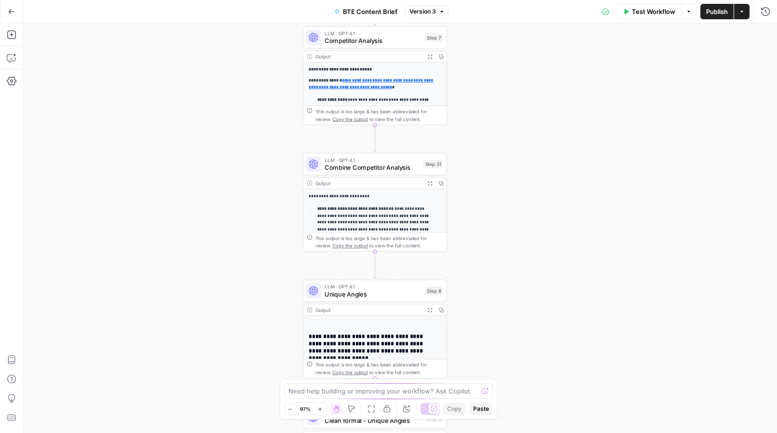
drag, startPoint x: 312, startPoint y: 198, endPoint x: 247, endPoint y: 134, distance: 90.7
click at [247, 132] on div "**********" at bounding box center [399, 228] width 753 height 410
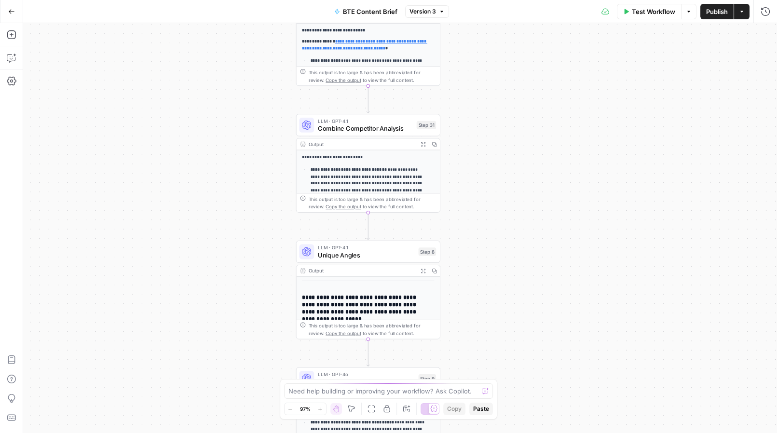
drag, startPoint x: 239, startPoint y: 170, endPoint x: 229, endPoint y: 123, distance: 48.2
click at [231, 119] on div "**********" at bounding box center [399, 228] width 753 height 410
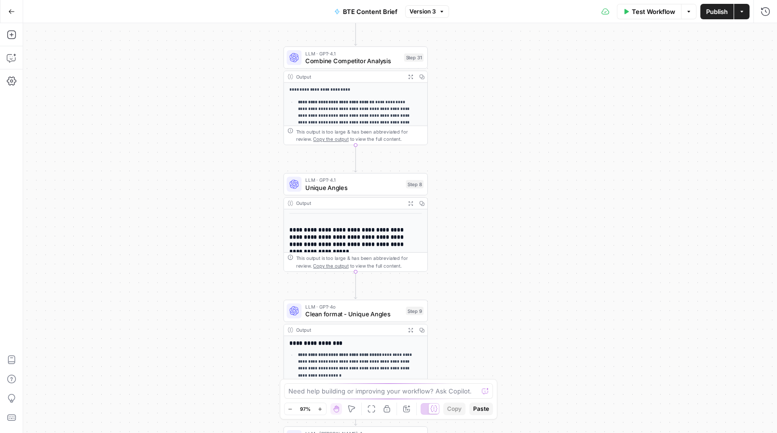
drag, startPoint x: 220, startPoint y: 188, endPoint x: 213, endPoint y: 133, distance: 56.3
click at [214, 130] on div "**********" at bounding box center [399, 228] width 753 height 410
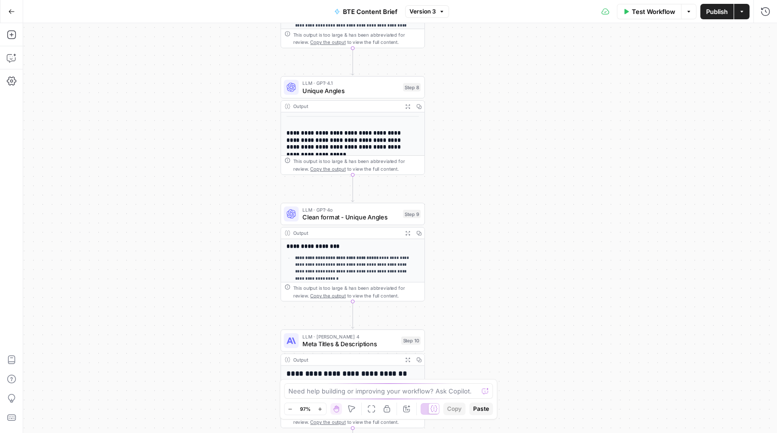
drag, startPoint x: 213, startPoint y: 156, endPoint x: 213, endPoint y: 138, distance: 17.8
click at [213, 136] on div "**********" at bounding box center [399, 228] width 753 height 410
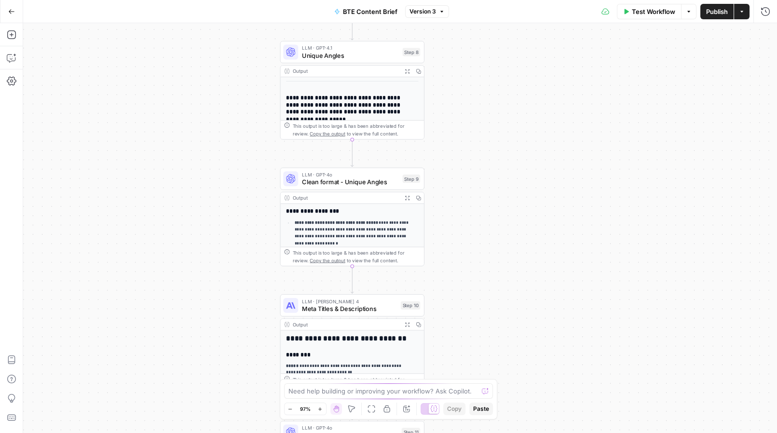
click at [207, 164] on div "**********" at bounding box center [399, 228] width 753 height 410
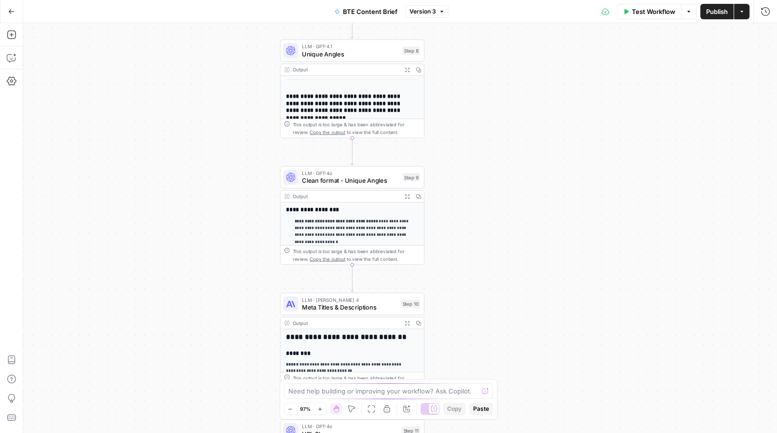
click at [204, 202] on div "**********" at bounding box center [399, 228] width 753 height 410
click at [323, 178] on span "Clean format - Unique Angles" at bounding box center [350, 180] width 97 height 9
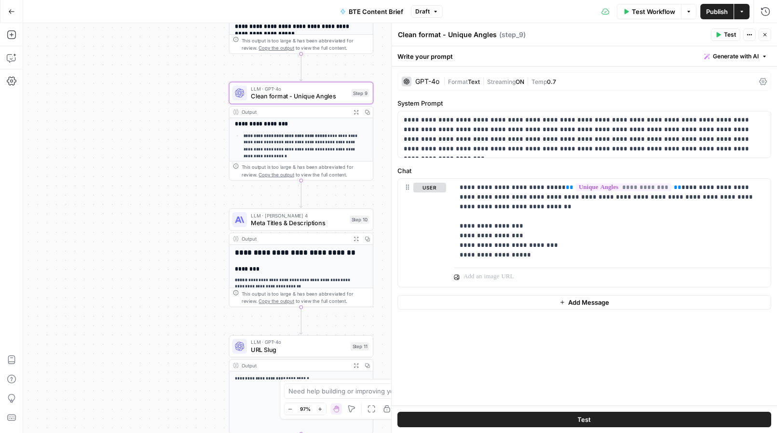
drag, startPoint x: 215, startPoint y: 251, endPoint x: 165, endPoint y: 169, distance: 96.5
click at [165, 169] on div "**********" at bounding box center [399, 228] width 753 height 410
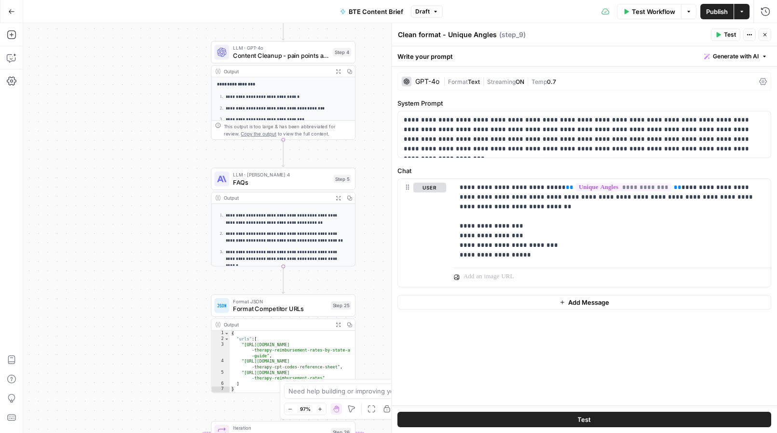
drag, startPoint x: 164, startPoint y: 182, endPoint x: 148, endPoint y: 193, distance: 19.5
click at [148, 193] on div "**********" at bounding box center [399, 228] width 753 height 410
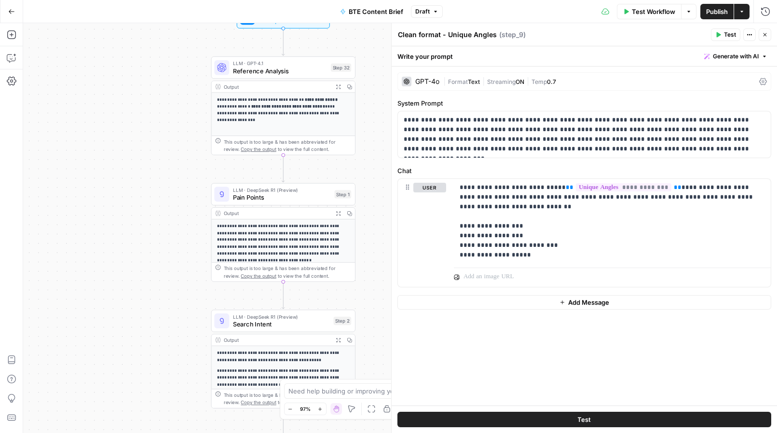
click at [247, 195] on span "Pain Points" at bounding box center [282, 197] width 98 height 9
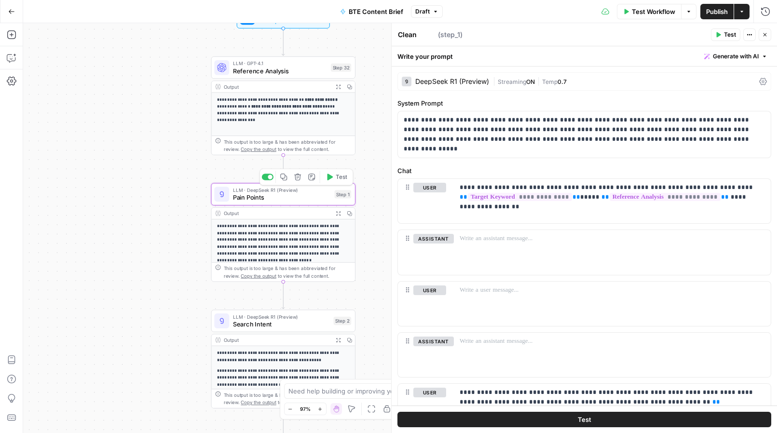
type textarea "Pain Points"
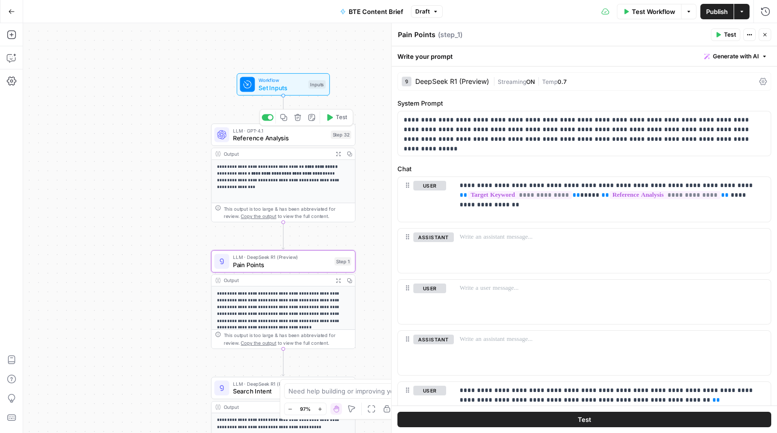
click at [250, 140] on span "Reference Analysis" at bounding box center [280, 137] width 94 height 9
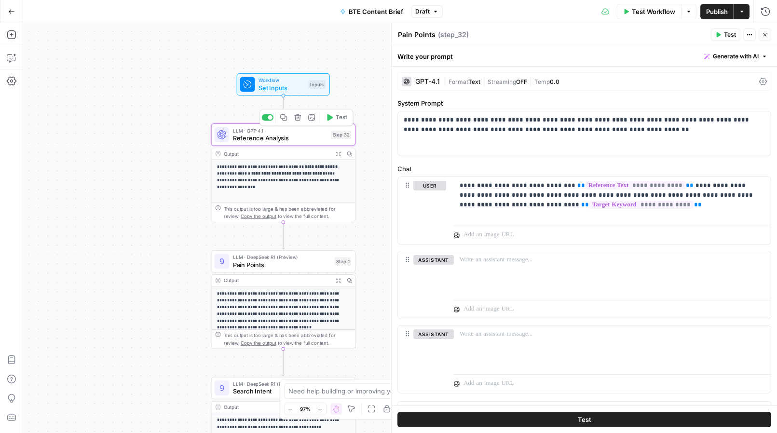
type textarea "Reference Analysis"
click at [261, 260] on span "Pain Points" at bounding box center [282, 264] width 98 height 9
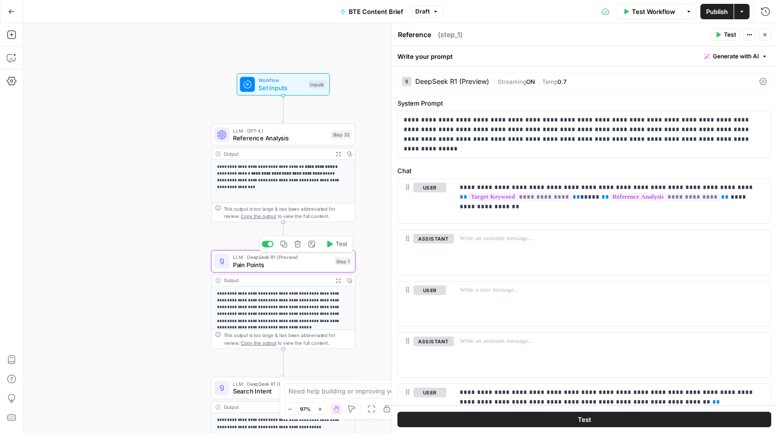
type textarea "Pain Points"
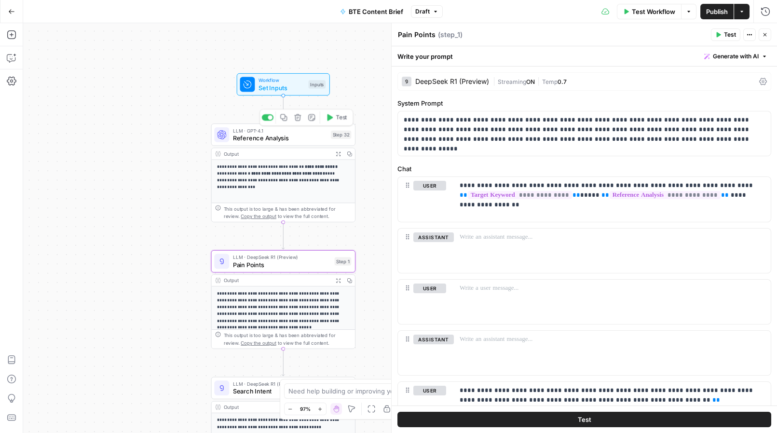
click at [254, 134] on span "Reference Analysis" at bounding box center [280, 137] width 94 height 9
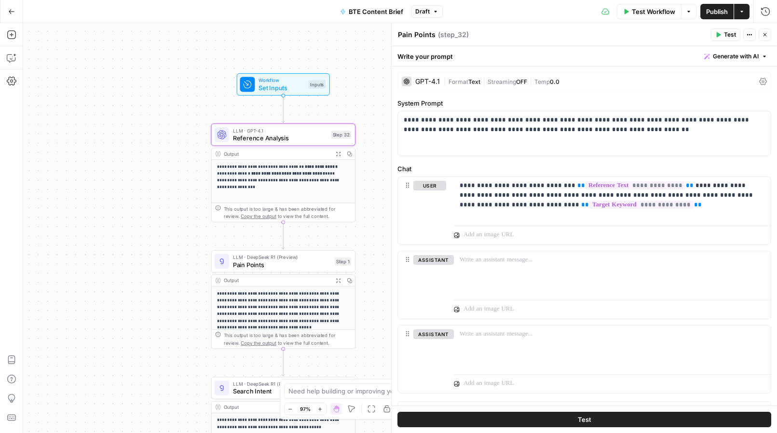
type textarea "Reference Analysis"
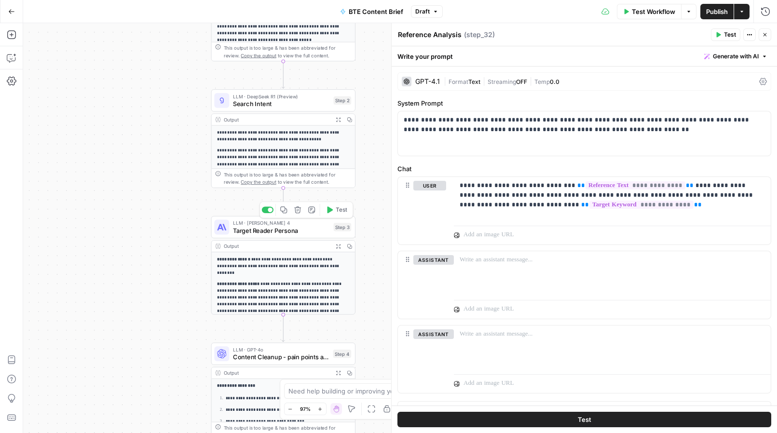
click at [252, 236] on div "LLM · Claude Sonnet 4 Target Reader Persona Step 3 Copy step Delete step Add No…" at bounding box center [283, 227] width 144 height 22
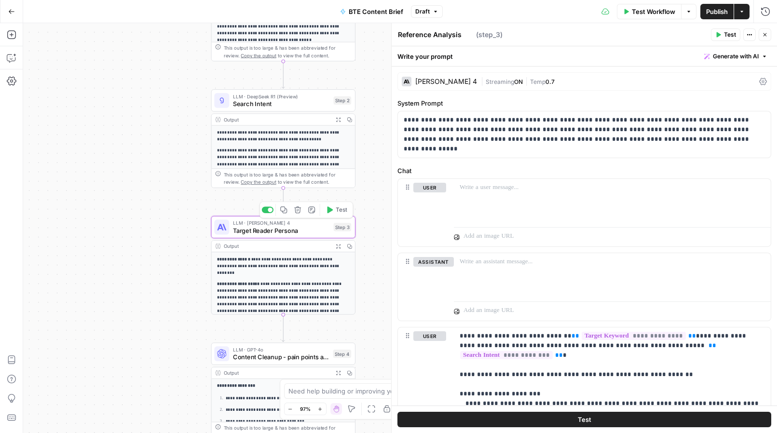
type textarea "Target Reader Persona"
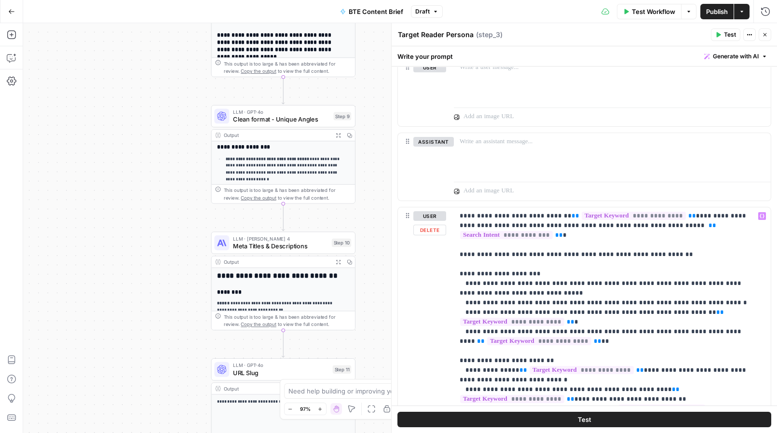
scroll to position [105, 0]
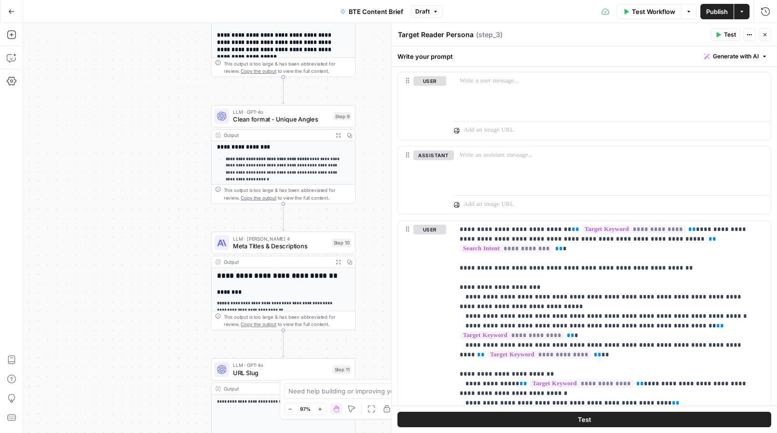
click at [256, 119] on span "Clean format - Unique Angles" at bounding box center [281, 119] width 97 height 9
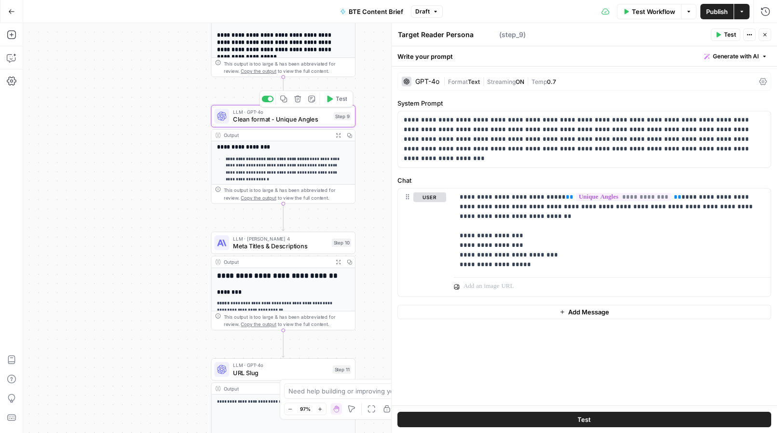
type textarea "Clean format - Unique Angles"
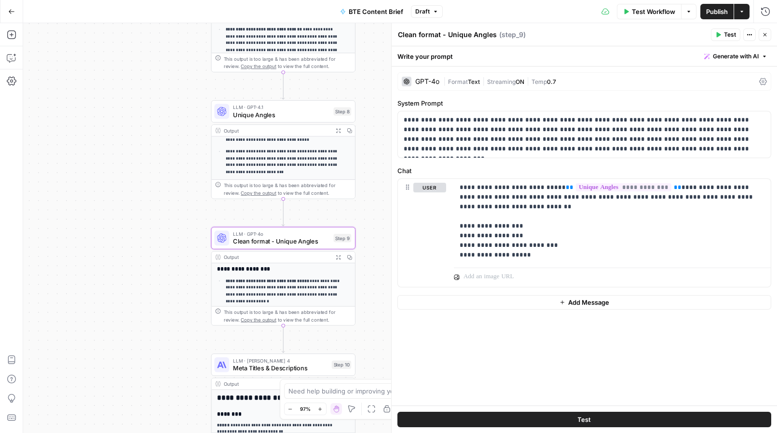
scroll to position [107, 0]
click at [249, 114] on span "Unique Angles" at bounding box center [281, 114] width 97 height 9
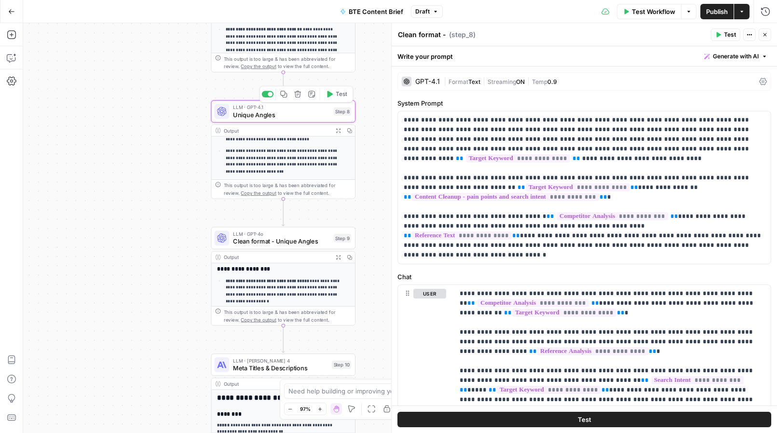
type textarea "Unique Angles"
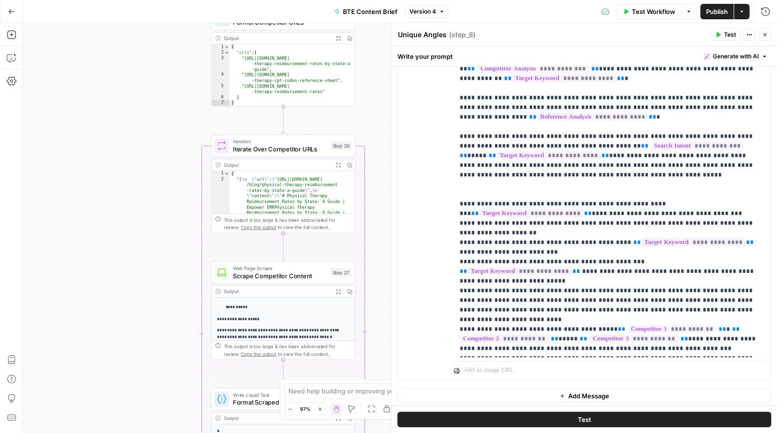
scroll to position [455, 0]
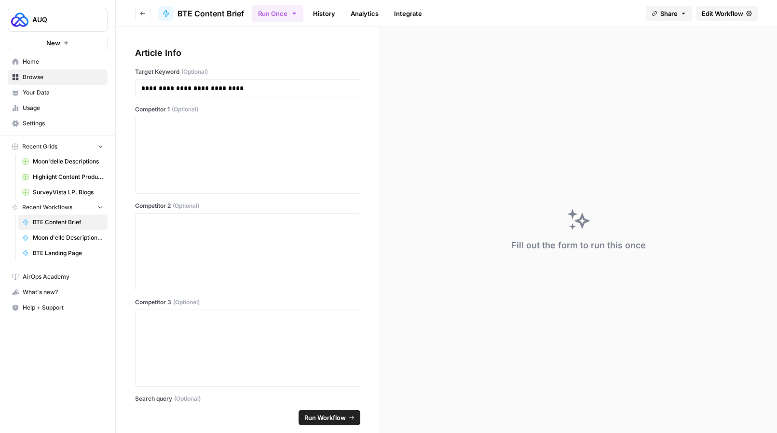
click at [143, 13] on icon "button" at bounding box center [143, 14] width 6 height 6
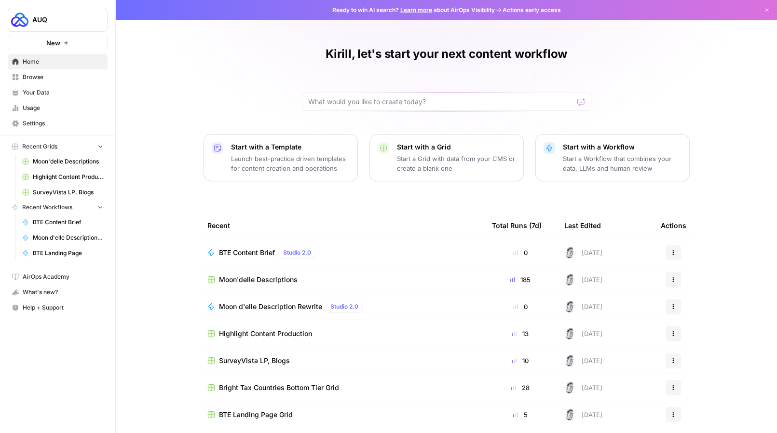
click at [41, 75] on span "Browse" at bounding box center [63, 77] width 81 height 9
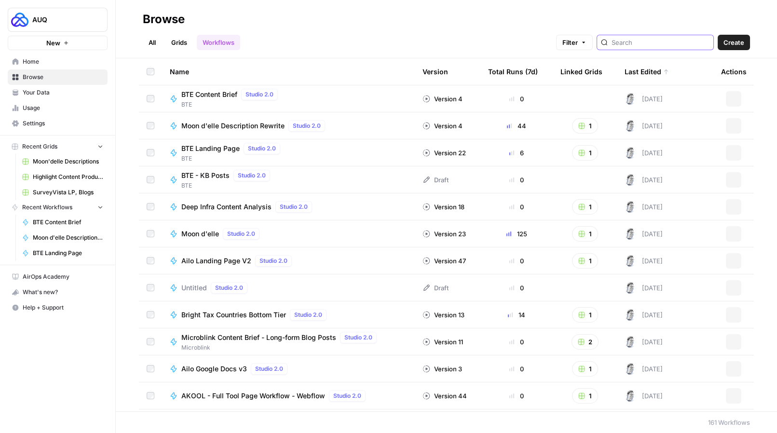
click at [651, 42] on input "search" at bounding box center [660, 43] width 98 height 10
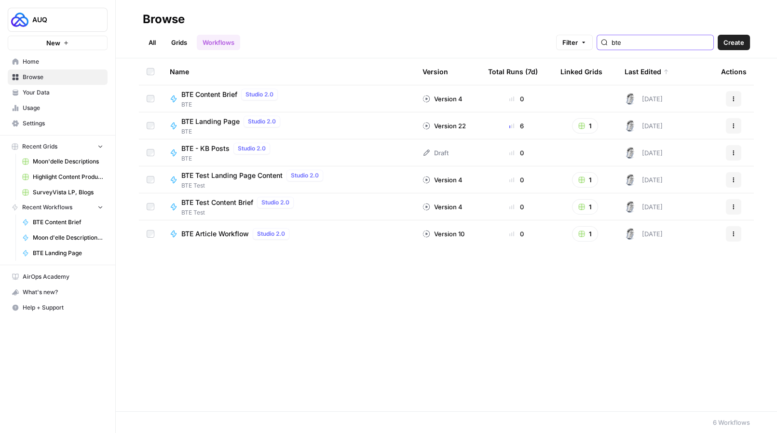
type input "bte"
click at [175, 44] on link "Grids" at bounding box center [178, 42] width 27 height 15
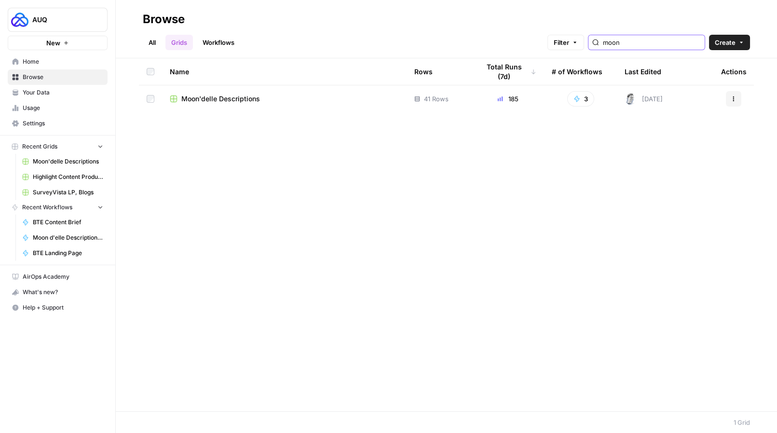
click at [645, 46] on input "moon" at bounding box center [652, 43] width 98 height 10
type input "bte"
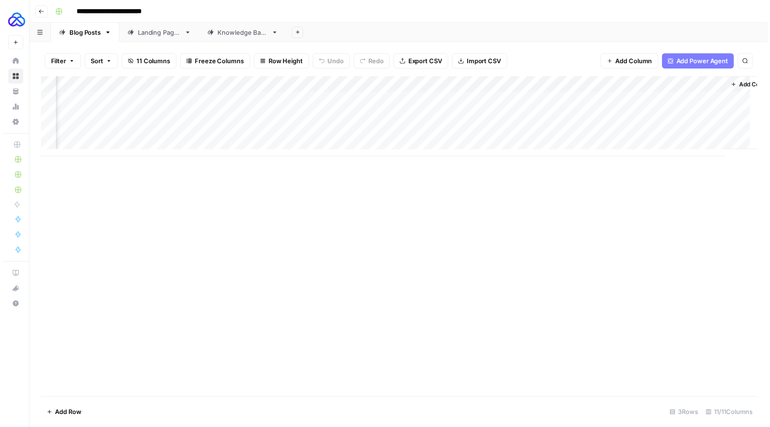
scroll to position [0, 315]
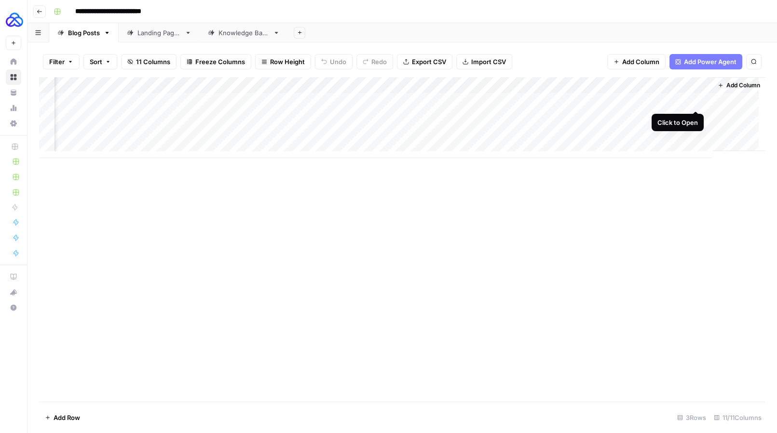
click at [696, 101] on div "Add Column" at bounding box center [402, 117] width 726 height 81
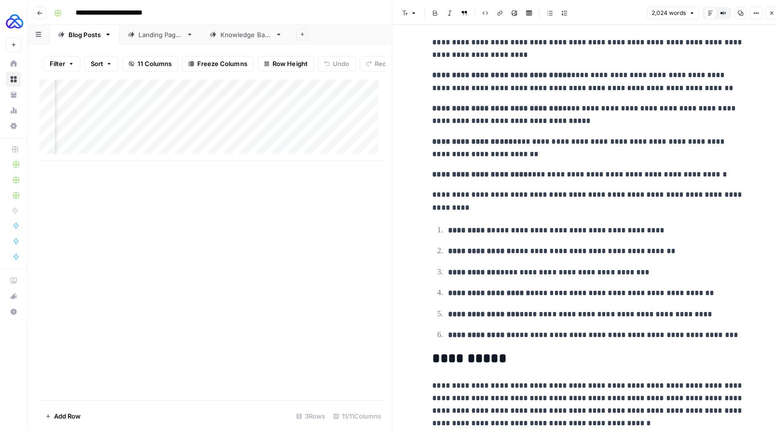
scroll to position [4718, 0]
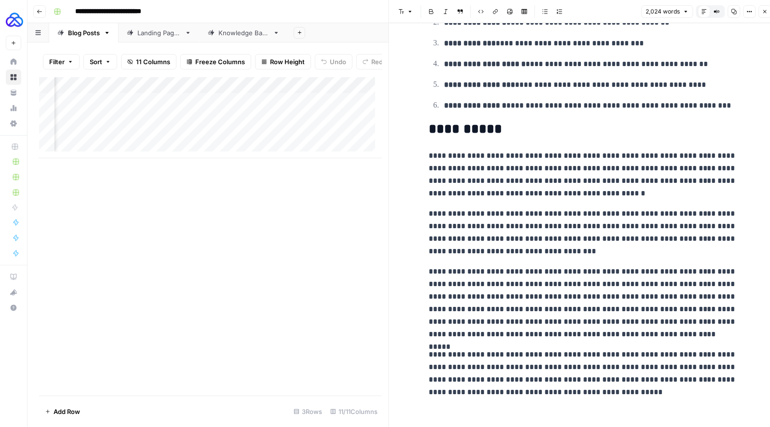
click at [764, 13] on icon "button" at bounding box center [765, 12] width 6 height 6
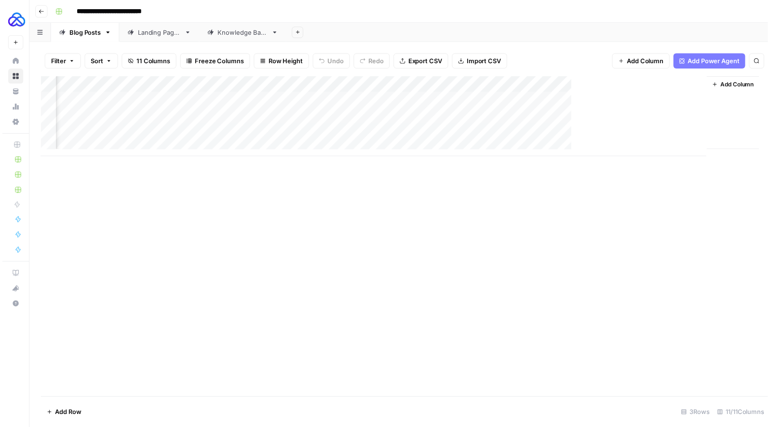
scroll to position [0, 304]
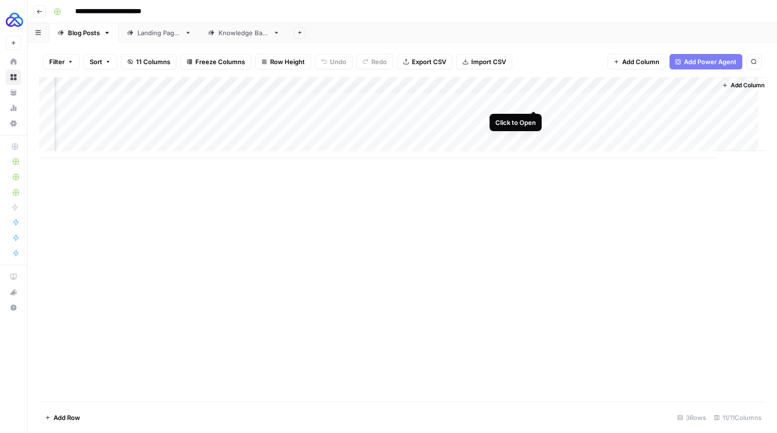
click at [533, 100] on div "Add Column" at bounding box center [402, 117] width 726 height 81
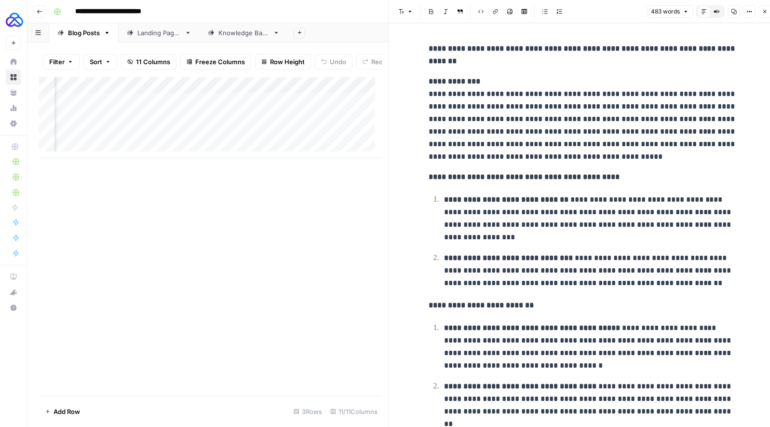
click at [762, 14] on icon "button" at bounding box center [765, 12] width 6 height 6
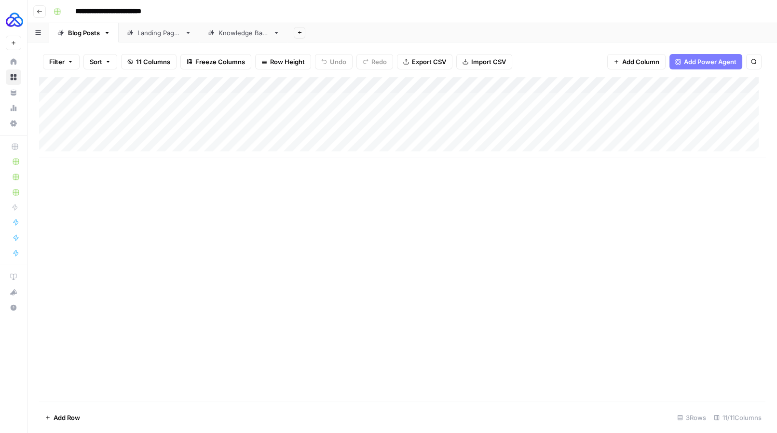
click at [159, 33] on div "Landing Pages" at bounding box center [158, 33] width 43 height 10
click at [251, 35] on div "Knowledge Base" at bounding box center [243, 33] width 51 height 10
click at [156, 40] on link "Landing Pages" at bounding box center [159, 32] width 81 height 19
click at [34, 13] on button "Go back" at bounding box center [39, 11] width 13 height 13
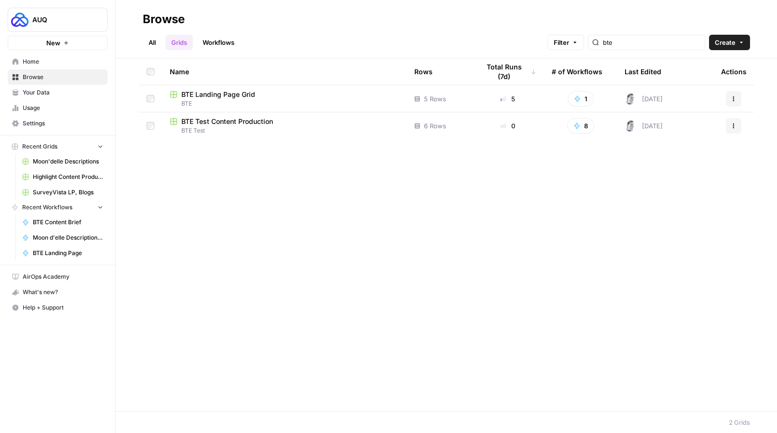
click at [219, 94] on span "BTE Landing Page Grid" at bounding box center [218, 95] width 74 height 10
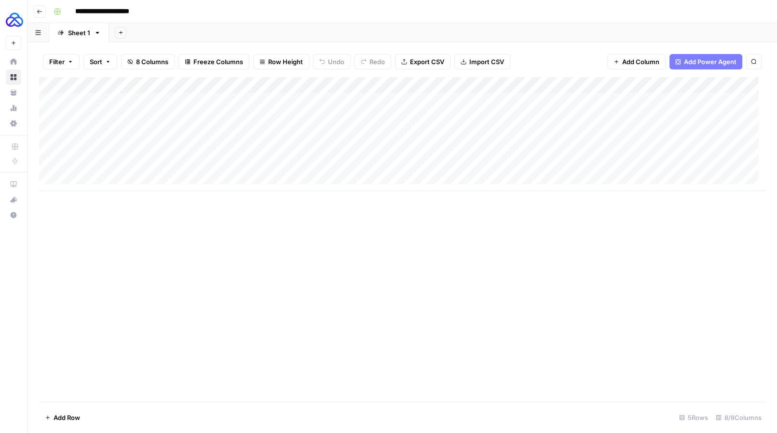
click at [40, 16] on button "Go back" at bounding box center [39, 11] width 13 height 13
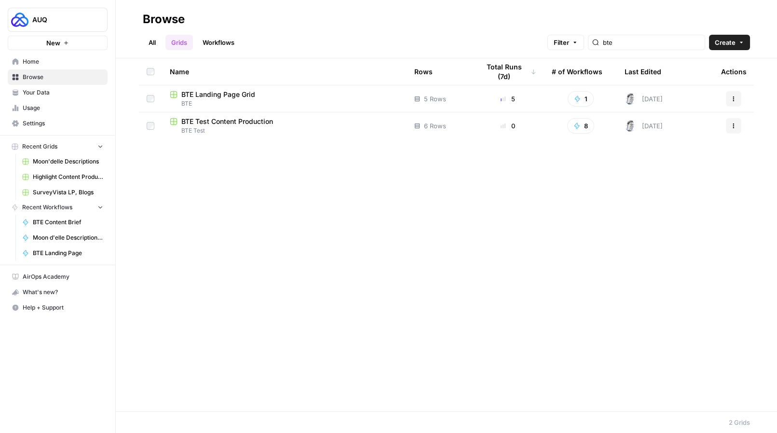
click at [210, 94] on span "BTE Landing Page Grid" at bounding box center [218, 95] width 74 height 10
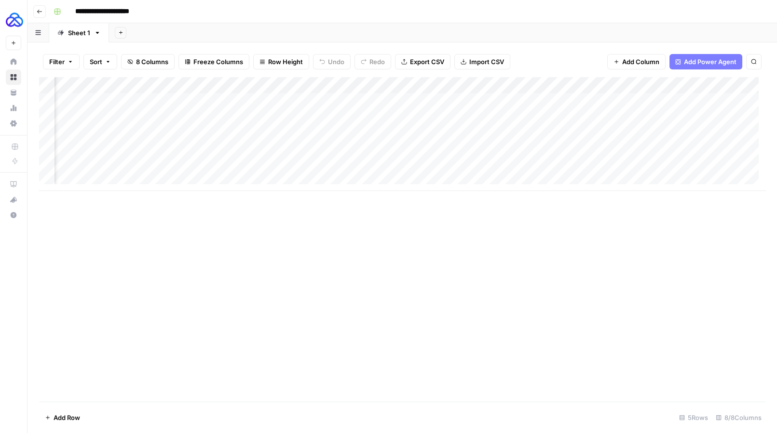
scroll to position [0, 60]
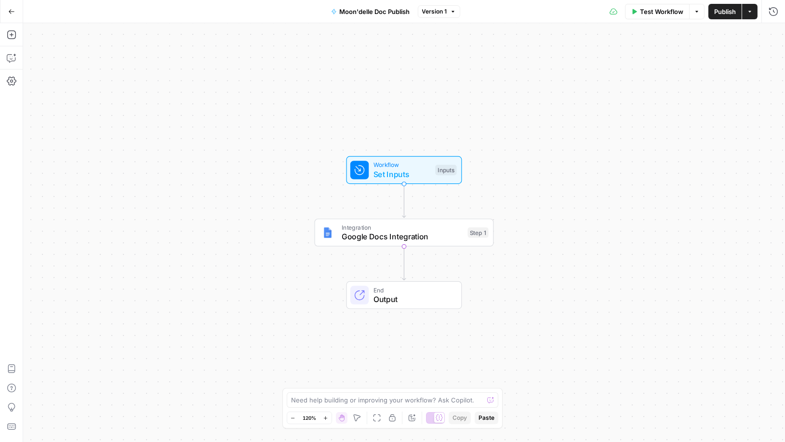
click at [397, 171] on span "Set Inputs" at bounding box center [402, 174] width 57 height 12
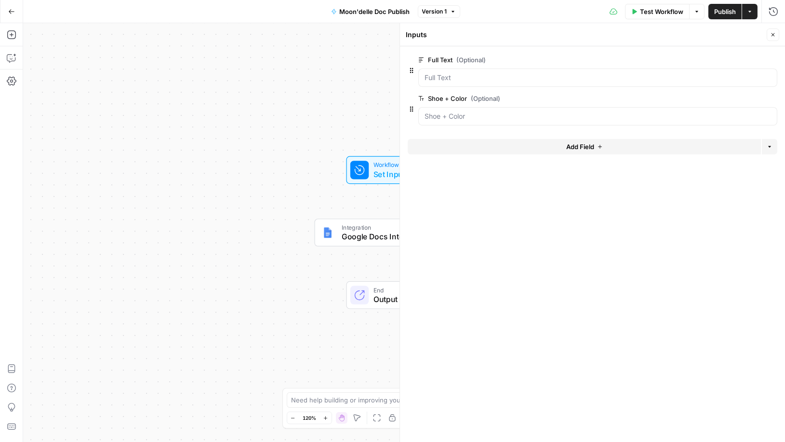
click at [325, 120] on div "Workflow Set Inputs Inputs Integration Google Docs Integration Step 1 End Output" at bounding box center [404, 232] width 762 height 418
click at [769, 34] on button "Close" at bounding box center [773, 34] width 13 height 13
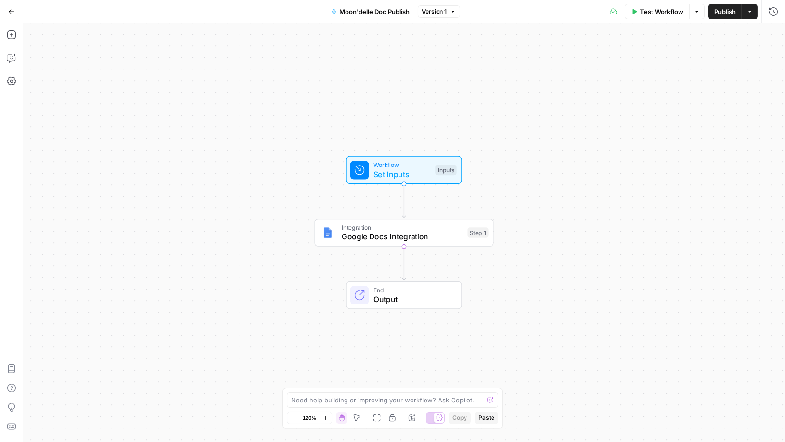
click at [400, 235] on span "Google Docs Integration" at bounding box center [402, 236] width 121 height 12
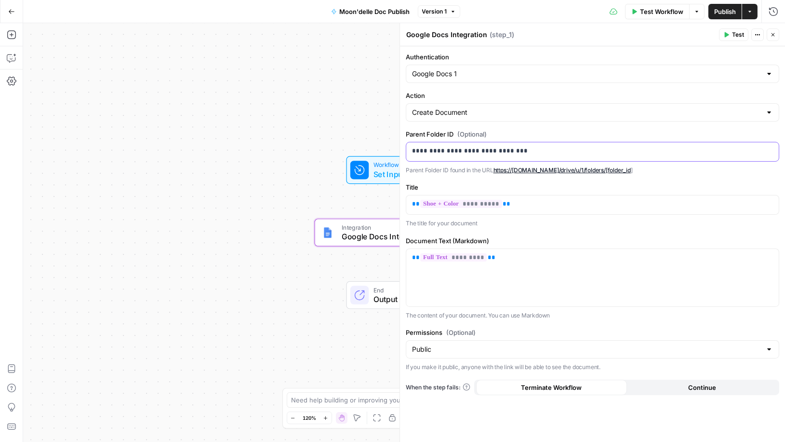
click at [539, 153] on p "**********" at bounding box center [592, 151] width 361 height 10
click at [725, 7] on span "Publish" at bounding box center [725, 12] width 22 height 10
